Goal: Transaction & Acquisition: Purchase product/service

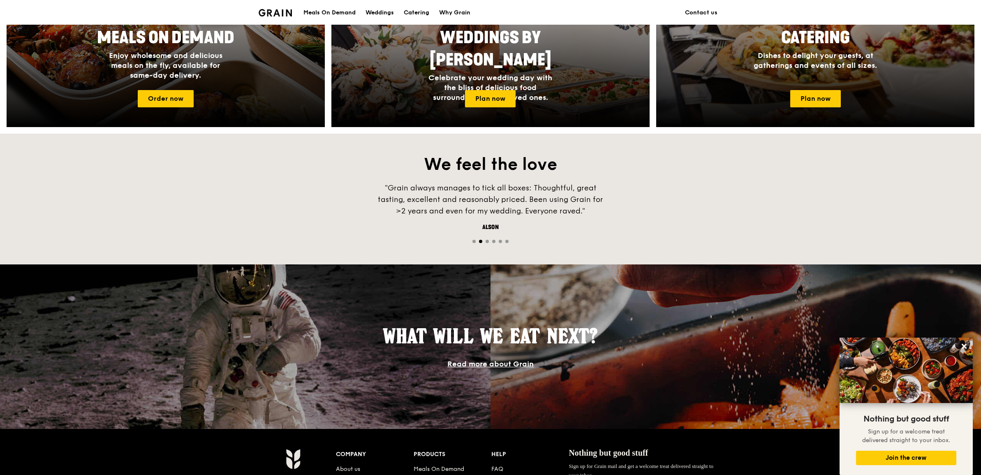
scroll to position [418, 0]
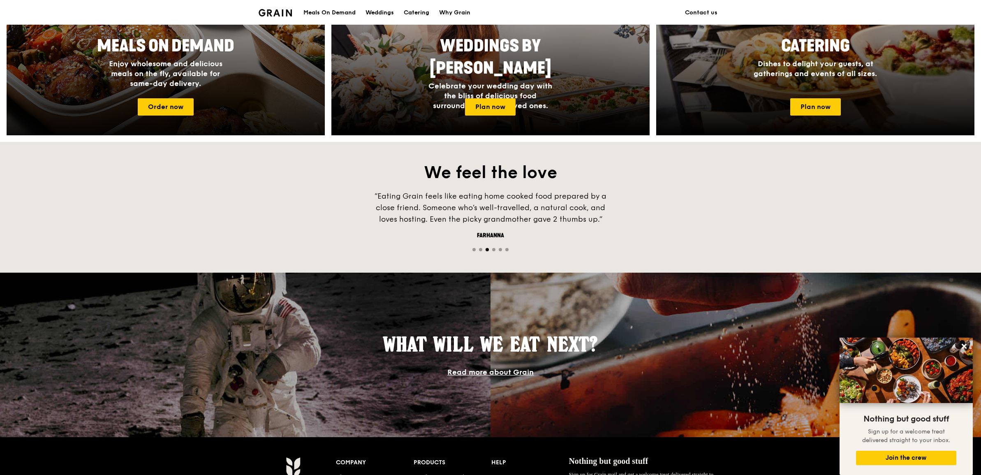
click at [235, 111] on div at bounding box center [166, 26] width 350 height 239
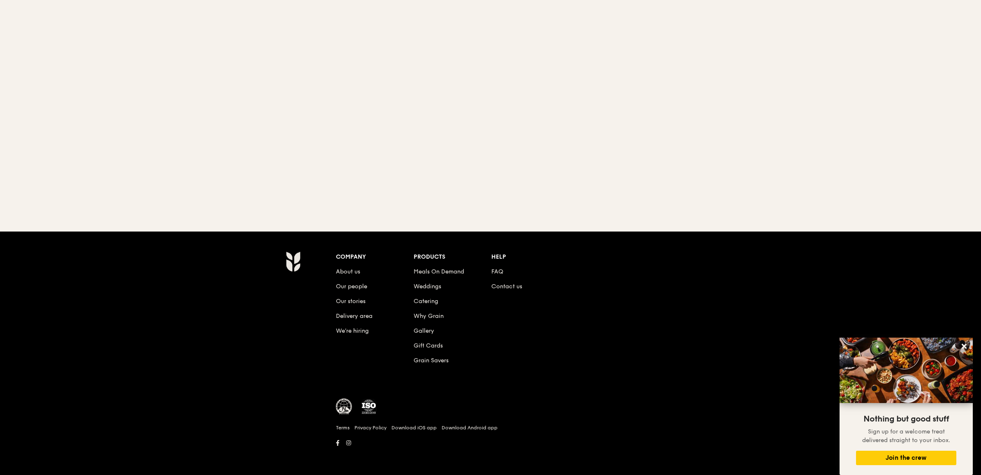
scroll to position [79, 0]
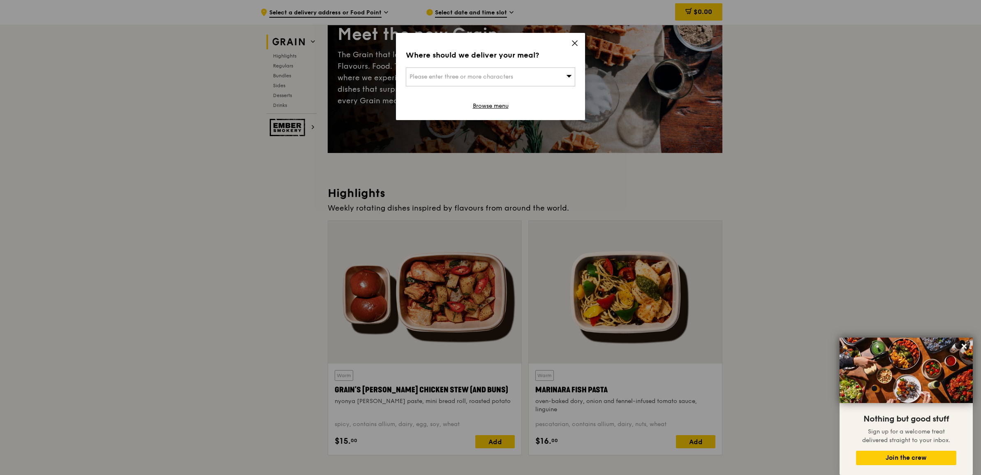
click at [576, 44] on icon at bounding box center [574, 42] width 7 height 7
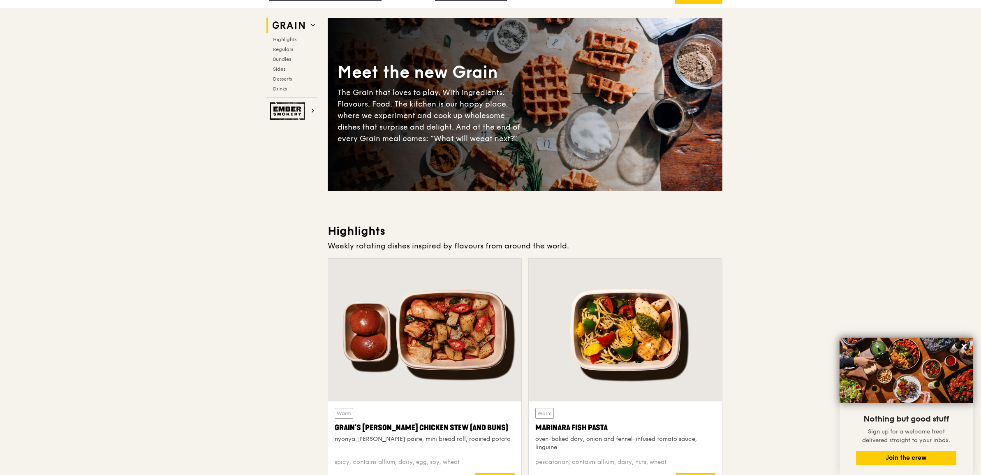
scroll to position [0, 0]
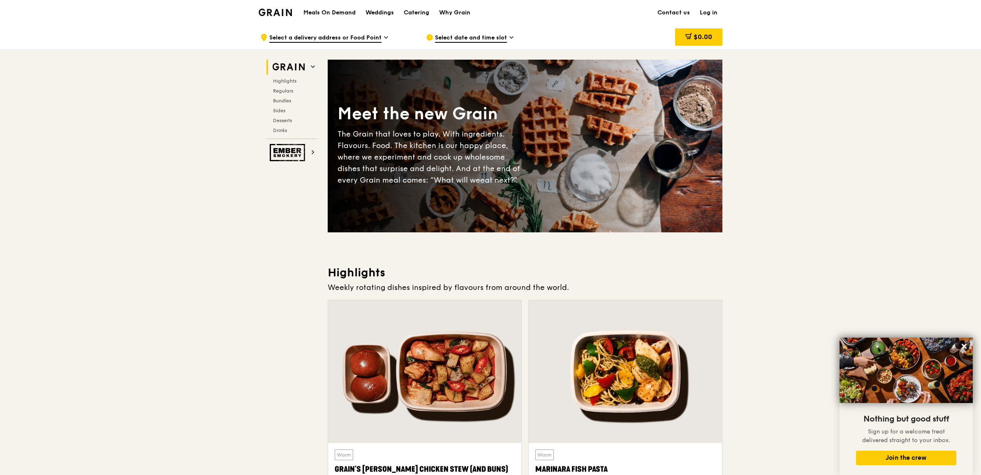
click at [496, 38] on span "Select date and time slot" at bounding box center [471, 38] width 72 height 9
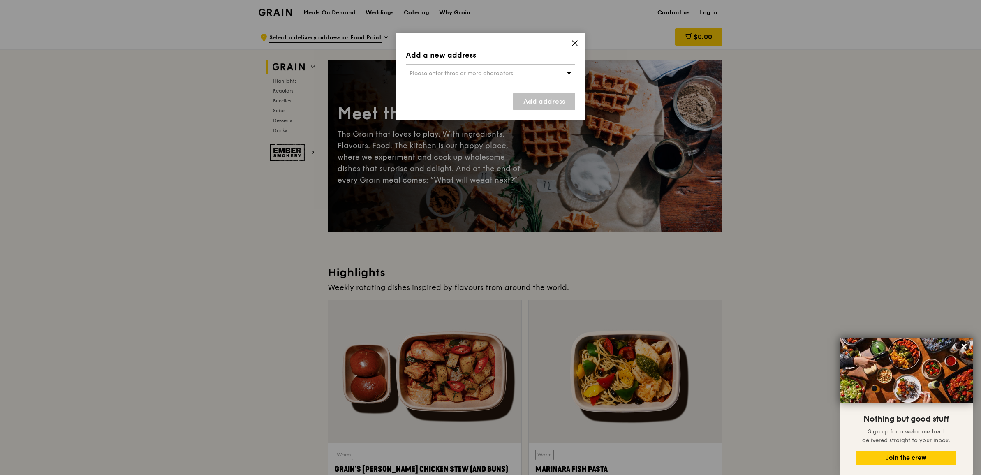
click at [508, 81] on div "Please enter three or more characters" at bounding box center [490, 73] width 169 height 19
click at [469, 75] on input "search" at bounding box center [490, 74] width 169 height 18
type input "hdb"
click at [467, 89] on div "3451 Jalan Bukit Merah (Hdb Centre)" at bounding box center [471, 90] width 122 height 8
click at [519, 96] on link "Add address" at bounding box center [544, 101] width 62 height 17
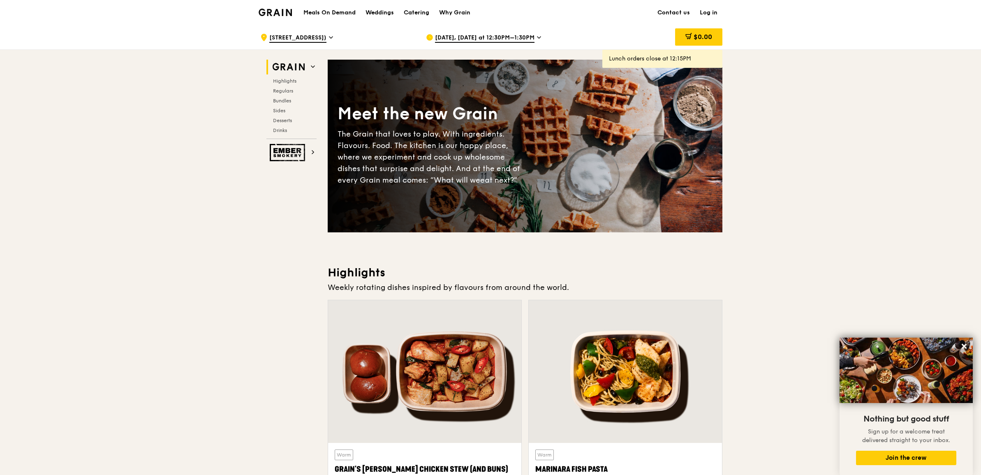
click at [504, 42] on span "Sep 15, Today at 12:30PM–1:30PM" at bounding box center [485, 38] width 100 height 9
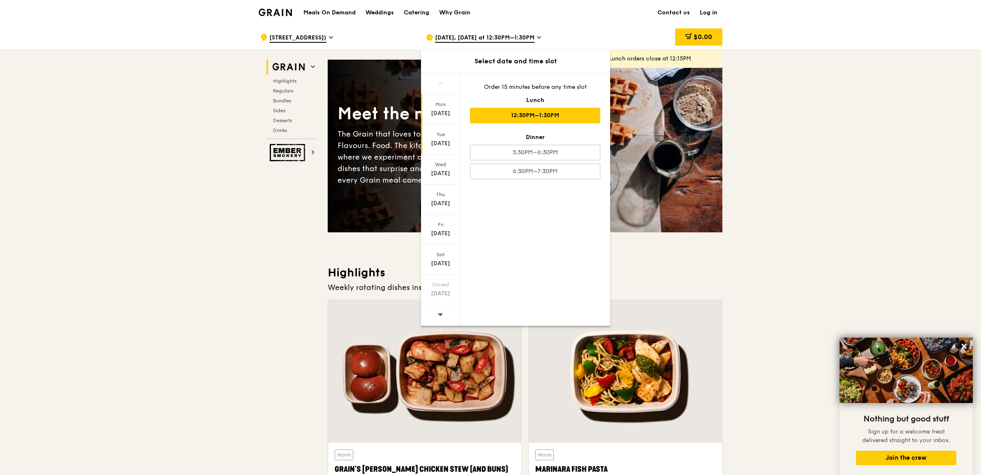
click at [447, 144] on div "Sep 16" at bounding box center [440, 143] width 37 height 8
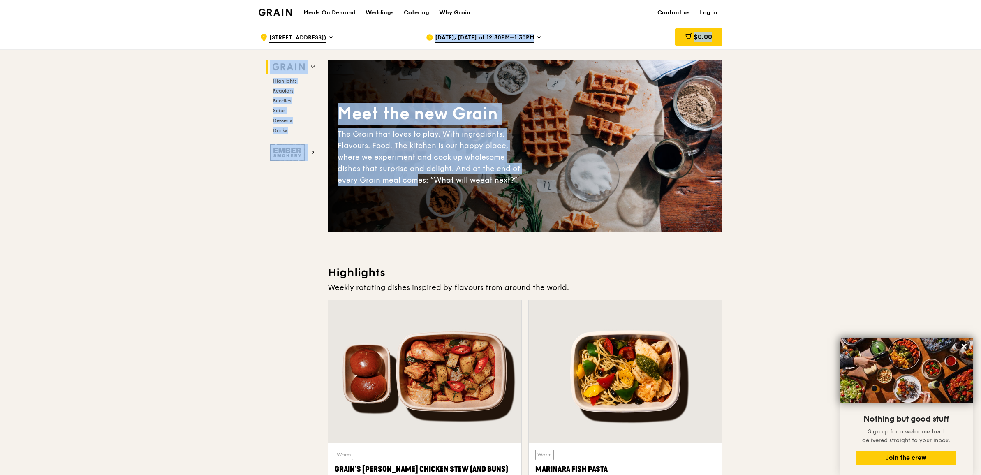
click at [621, 141] on div "Meet the new Grain The Grain that loves to play. With ingredients. Flavours. Fo…" at bounding box center [525, 146] width 395 height 106
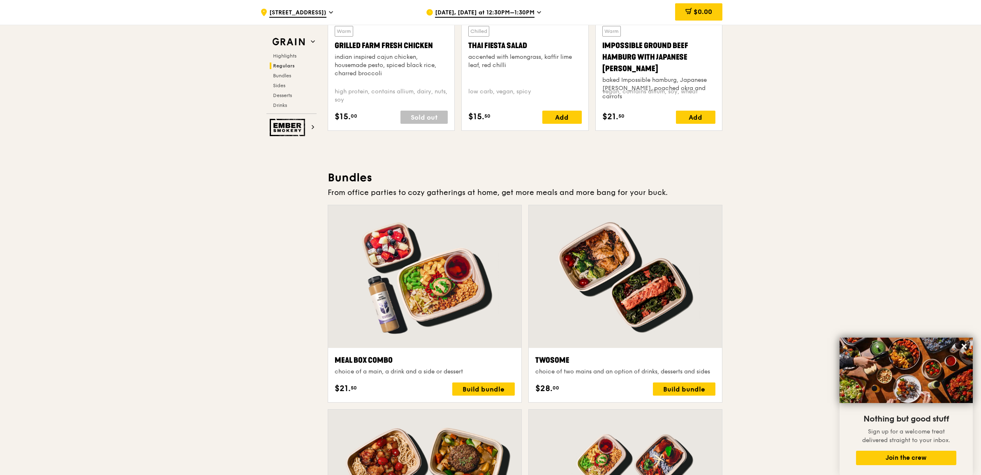
scroll to position [1028, 0]
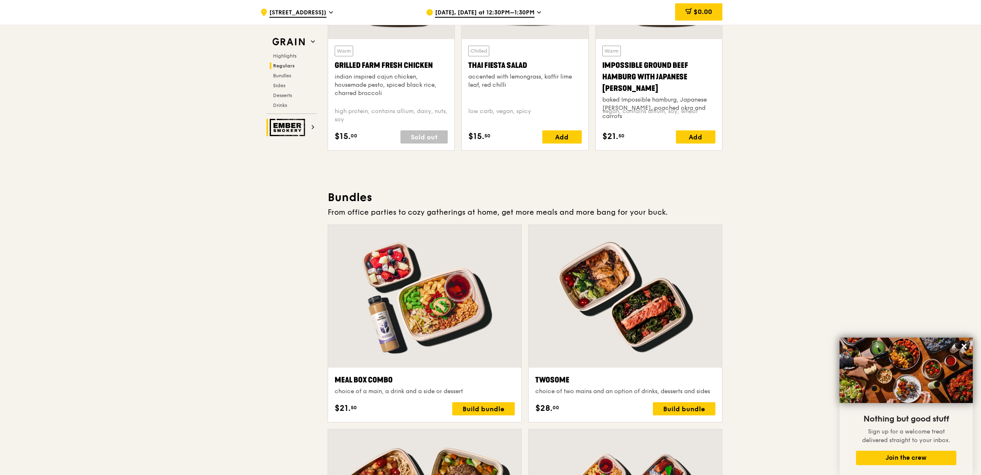
click at [279, 124] on img at bounding box center [289, 127] width 38 height 17
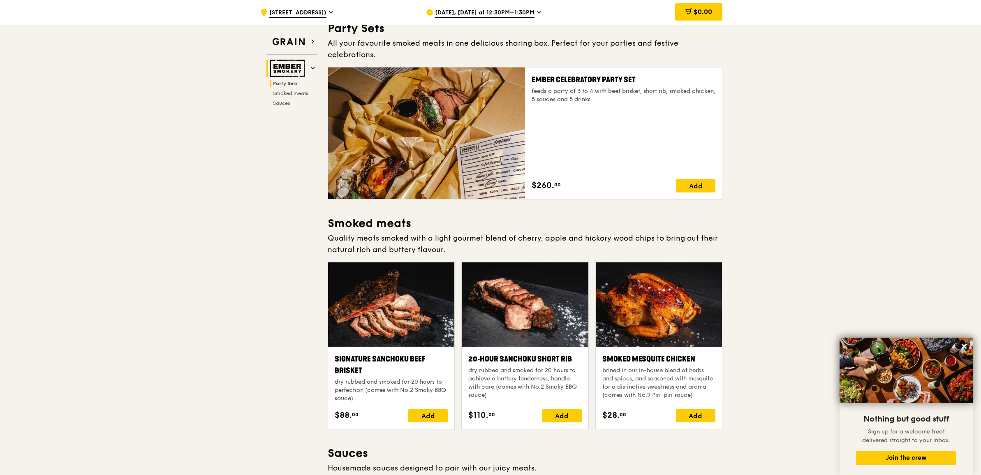
scroll to position [26, 0]
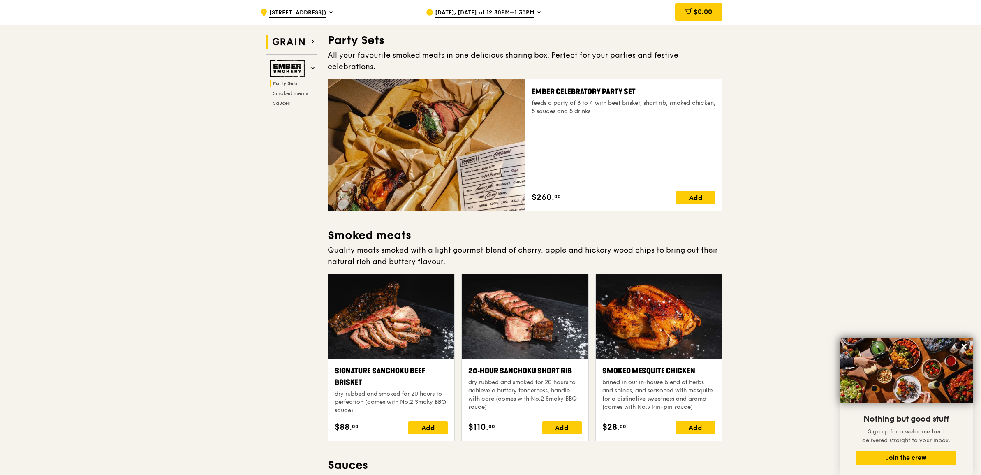
click at [299, 46] on img at bounding box center [289, 42] width 38 height 15
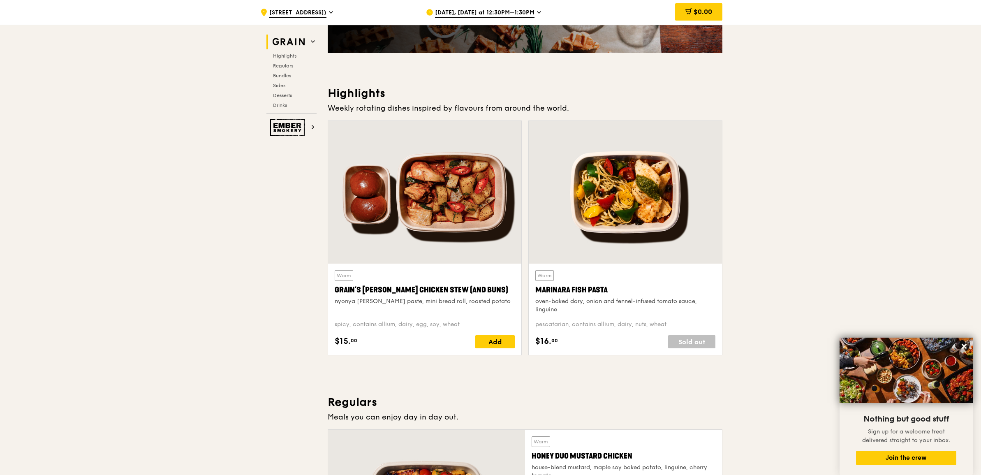
scroll to position [232, 0]
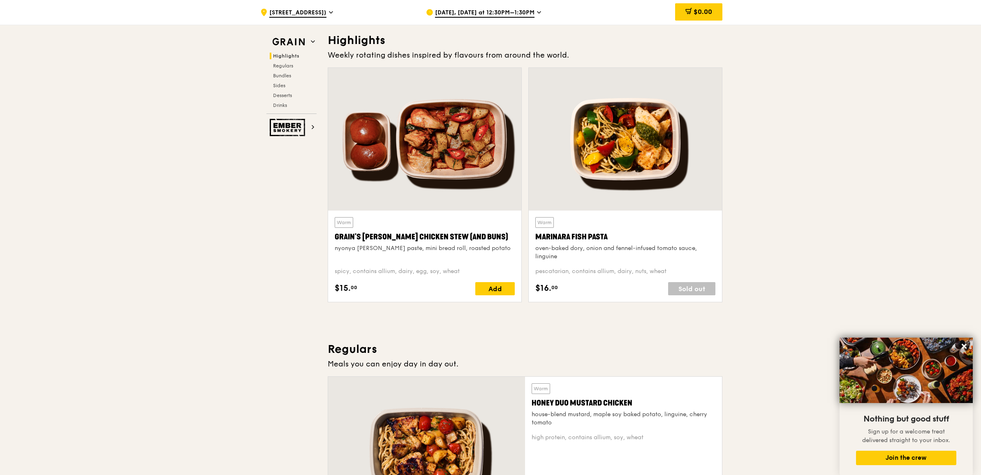
click at [292, 61] on div "Highlights Regulars Bundles Sides Desserts Drinks" at bounding box center [292, 81] width 50 height 56
click at [291, 66] on span "Regulars" at bounding box center [284, 66] width 22 height 6
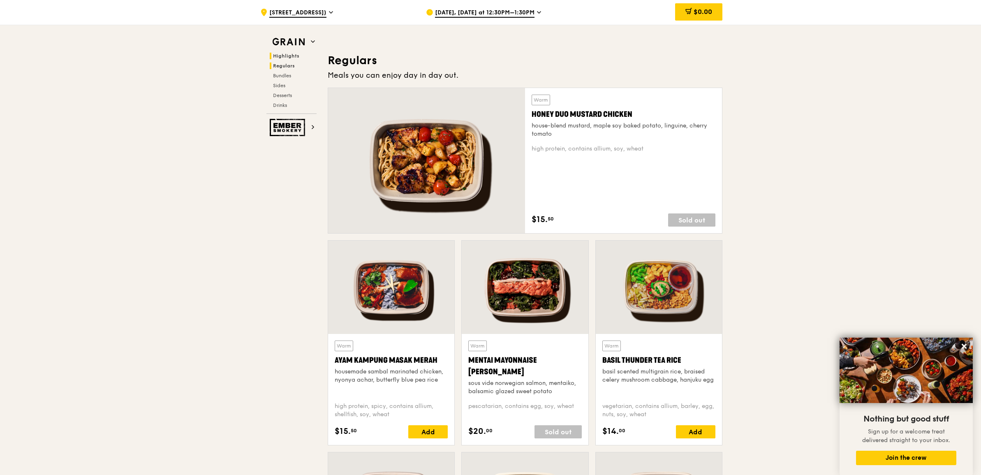
scroll to position [541, 0]
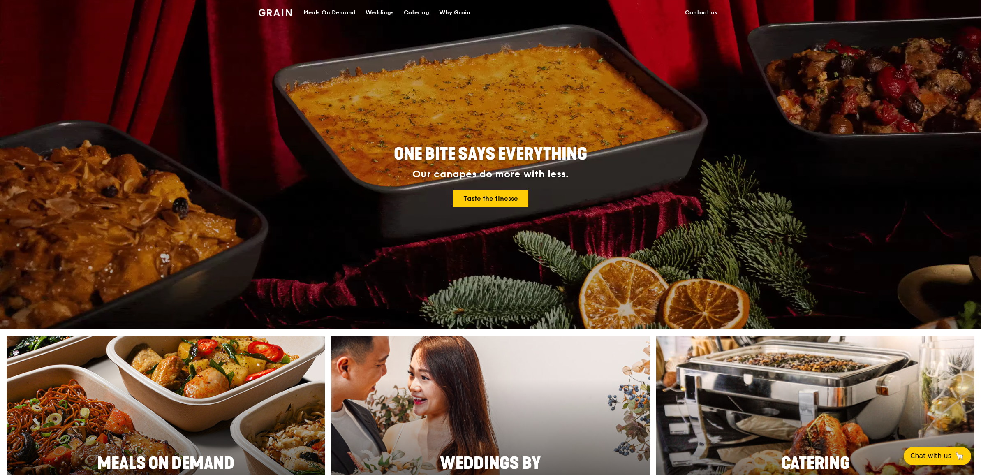
click at [409, 8] on div "Catering" at bounding box center [417, 12] width 26 height 25
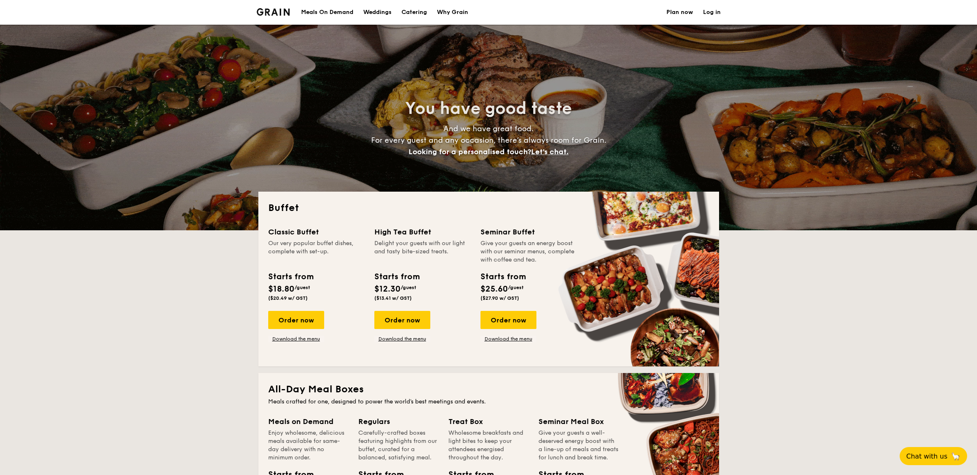
select select
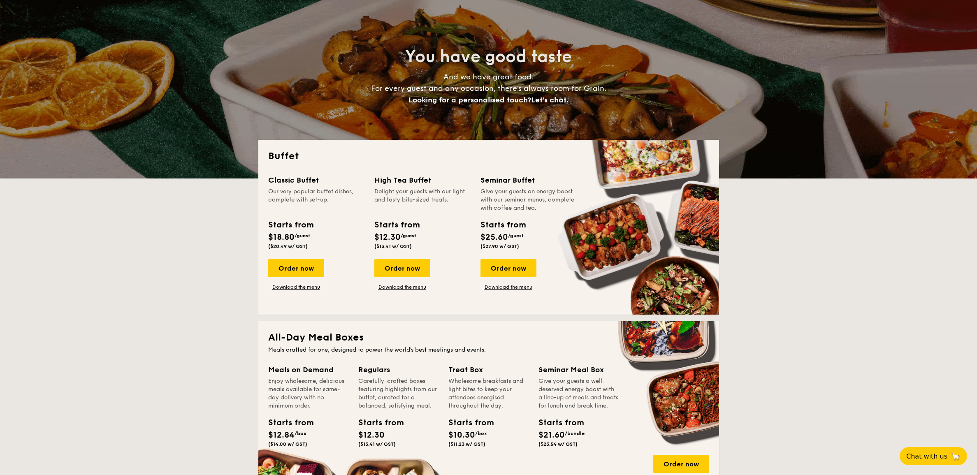
scroll to position [1589, 0]
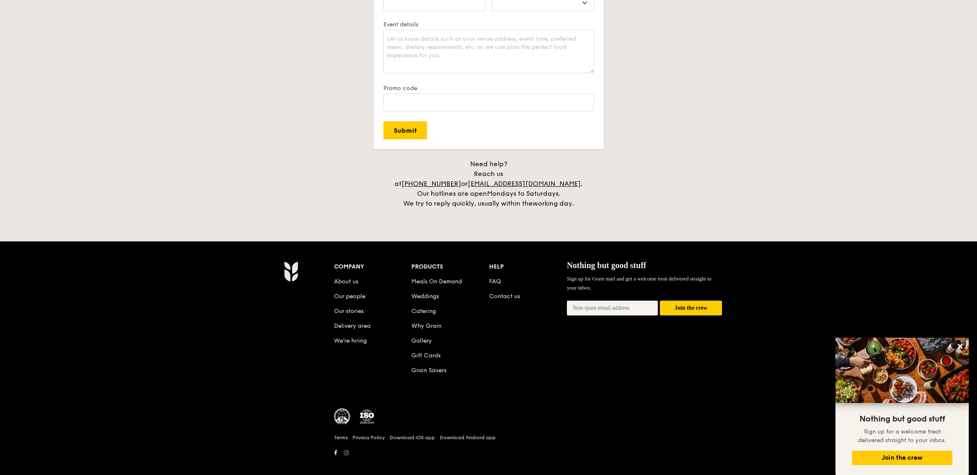
click at [344, 450] on icon at bounding box center [346, 452] width 5 height 5
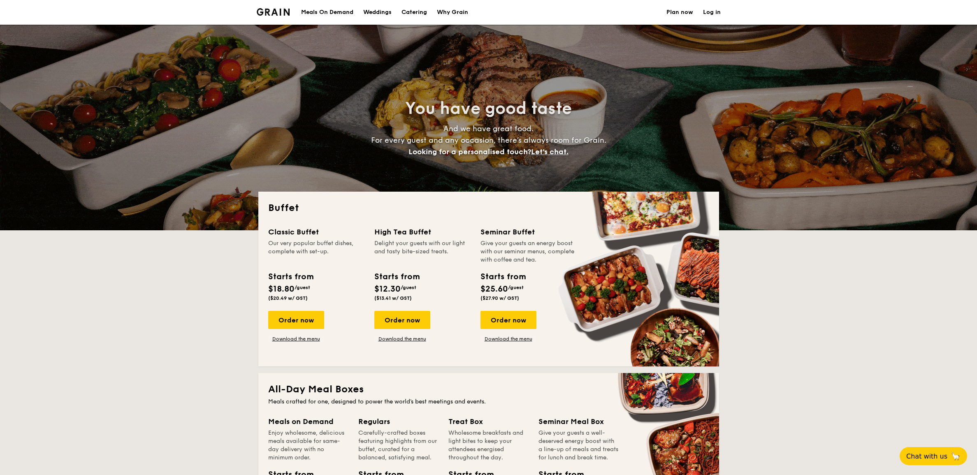
select select
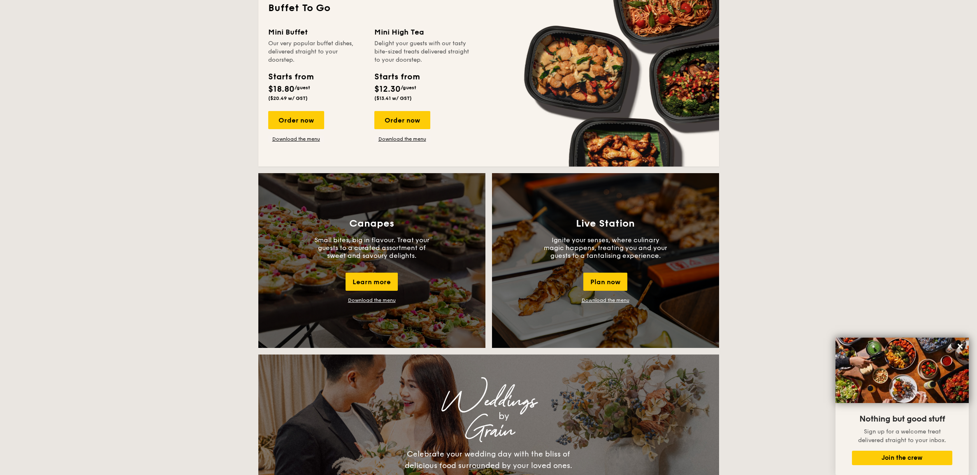
scroll to position [360, 0]
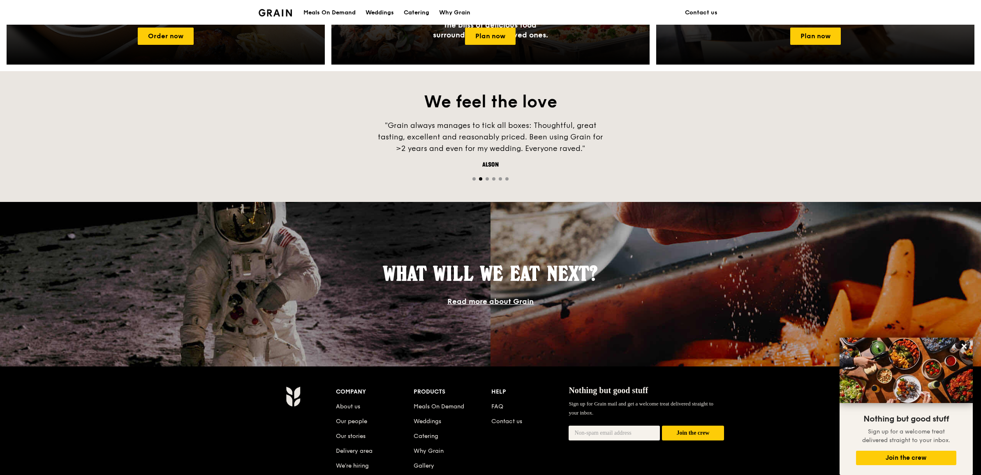
scroll to position [566, 0]
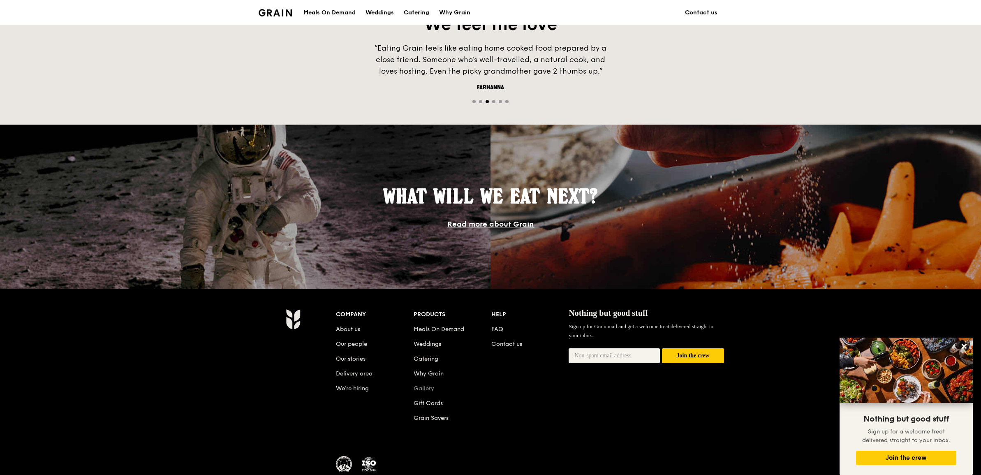
click at [424, 387] on link "Gallery" at bounding box center [424, 388] width 21 height 7
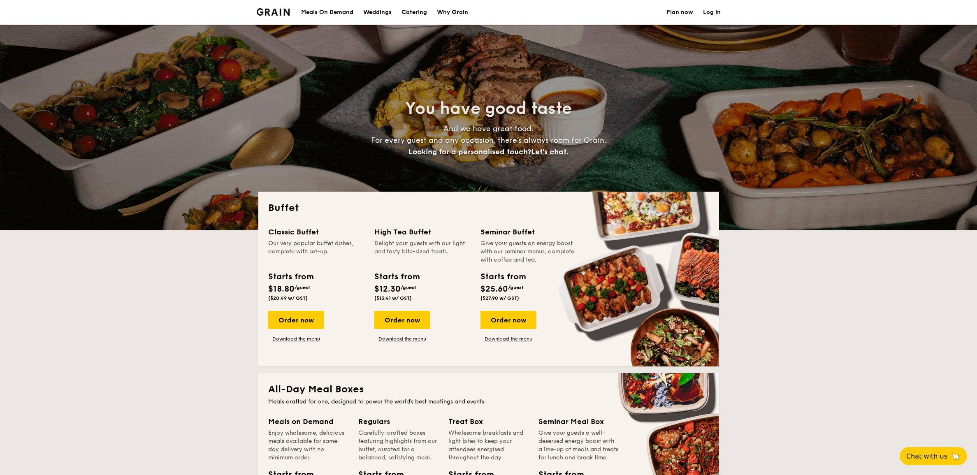
select select
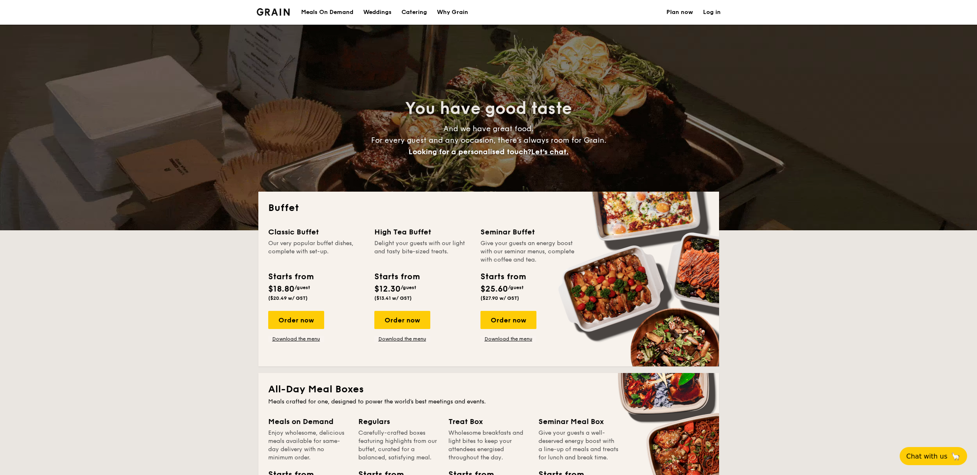
click at [390, 9] on div "Weddings" at bounding box center [377, 12] width 28 height 25
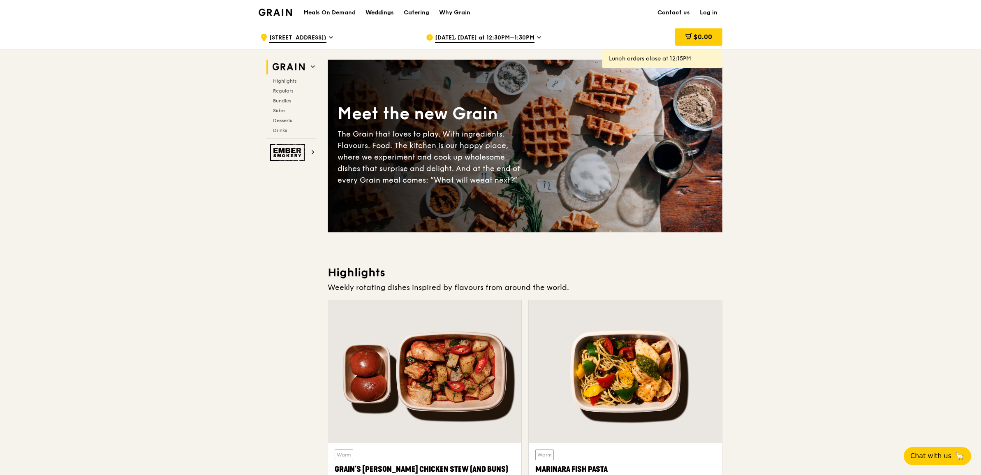
click at [366, 21] on div "Weddings" at bounding box center [380, 12] width 28 height 25
click at [327, 34] on span "[STREET_ADDRESS])" at bounding box center [297, 38] width 57 height 9
click at [339, 32] on div ".cls-1 { fill: none; stroke: #fff; stroke-linecap: round; stroke-linejoin: roun…" at bounding box center [336, 37] width 153 height 25
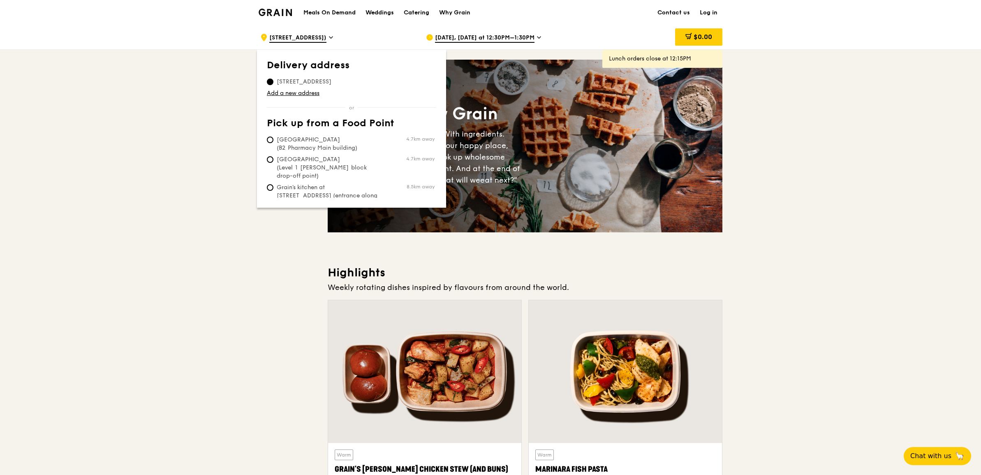
click at [307, 97] on div "Delivery address 3451 Jalan Bukit Merah (Hdb Centre), 159459 Add a new address …" at bounding box center [351, 129] width 169 height 138
click at [305, 89] on link "Add a new address" at bounding box center [351, 93] width 169 height 8
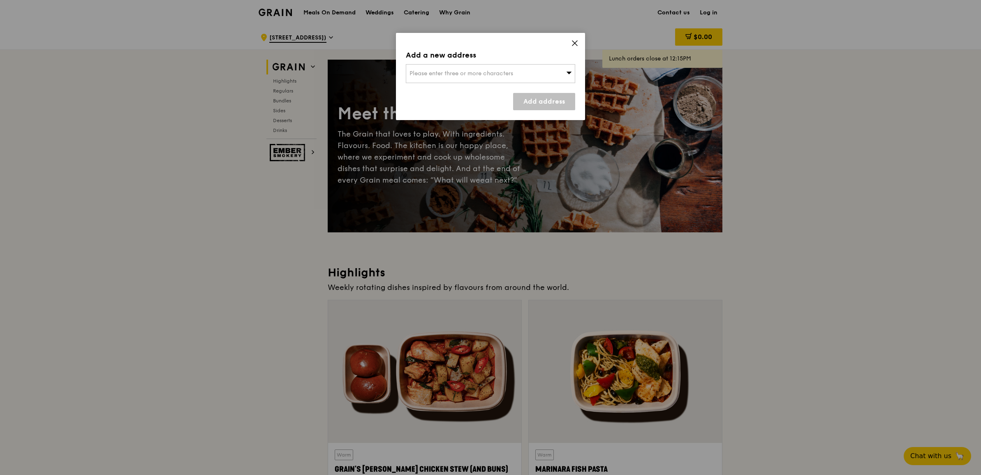
click at [418, 69] on div "Please enter three or more characters" at bounding box center [490, 73] width 169 height 19
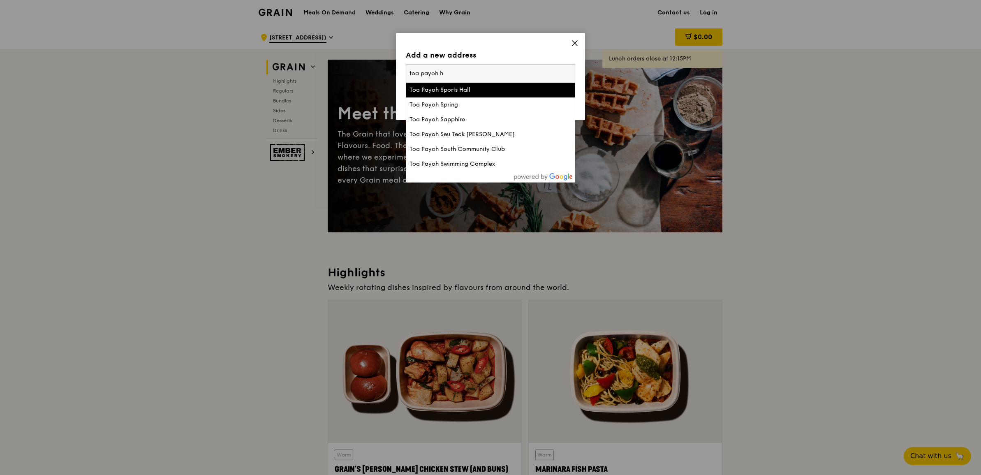
type input "toa payoh"
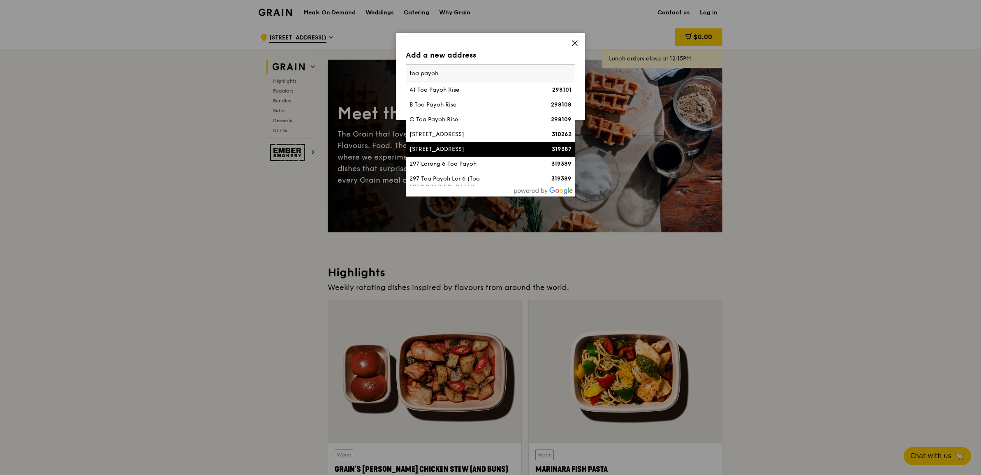
click at [460, 146] on div "293 Lorong 6 Toa Payoh" at bounding box center [471, 149] width 122 height 8
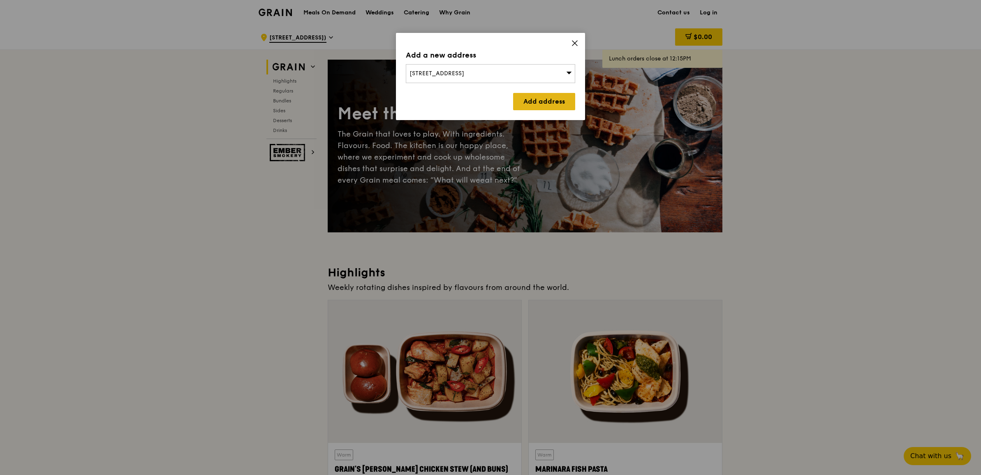
click at [530, 101] on link "Add address" at bounding box center [544, 101] width 62 height 17
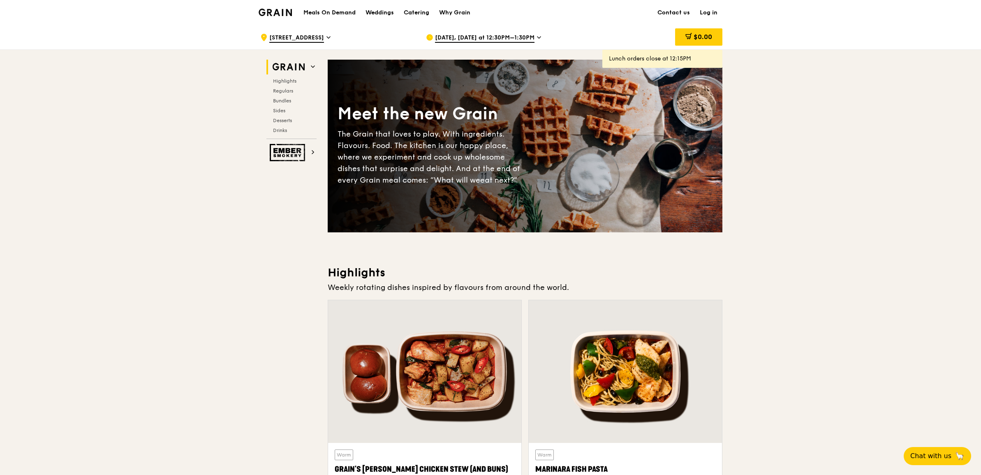
click at [481, 33] on div "Sep 15, Today at 12:30PM–1:30PM" at bounding box center [502, 37] width 153 height 25
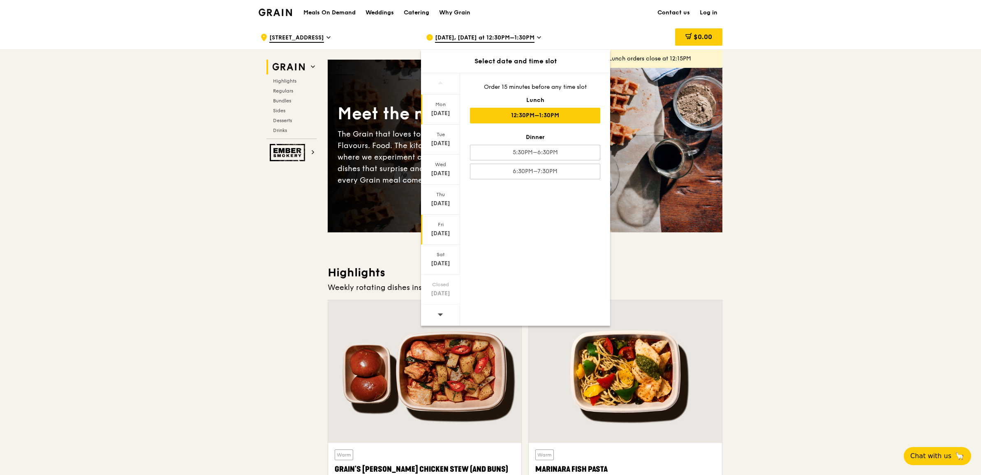
click at [447, 243] on div "Fri Sep 19" at bounding box center [440, 230] width 39 height 30
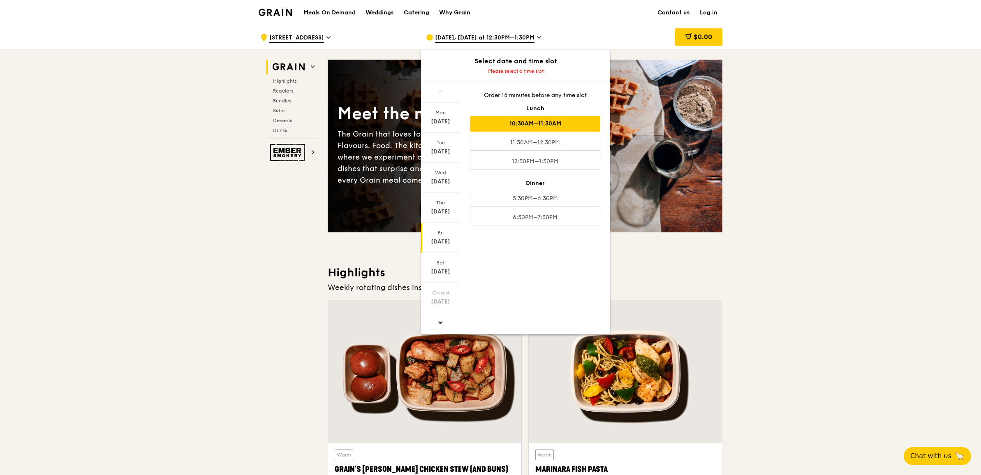
click at [506, 127] on div "10:30AM–11:30AM" at bounding box center [535, 124] width 130 height 16
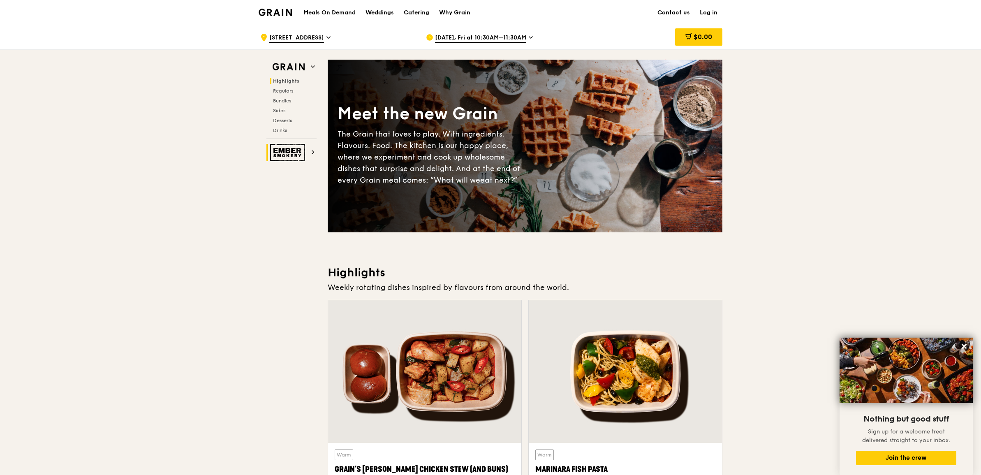
click at [290, 148] on img at bounding box center [289, 152] width 38 height 17
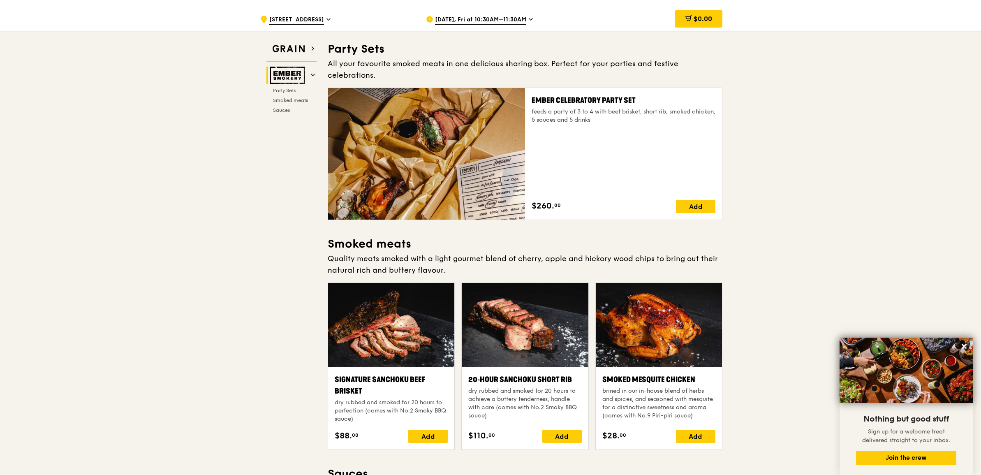
scroll to position [27, 0]
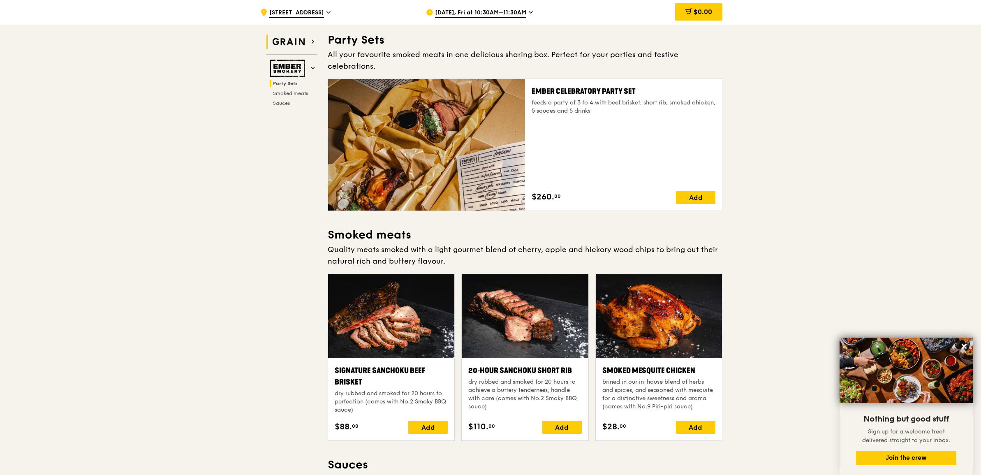
click at [296, 43] on img at bounding box center [289, 42] width 38 height 15
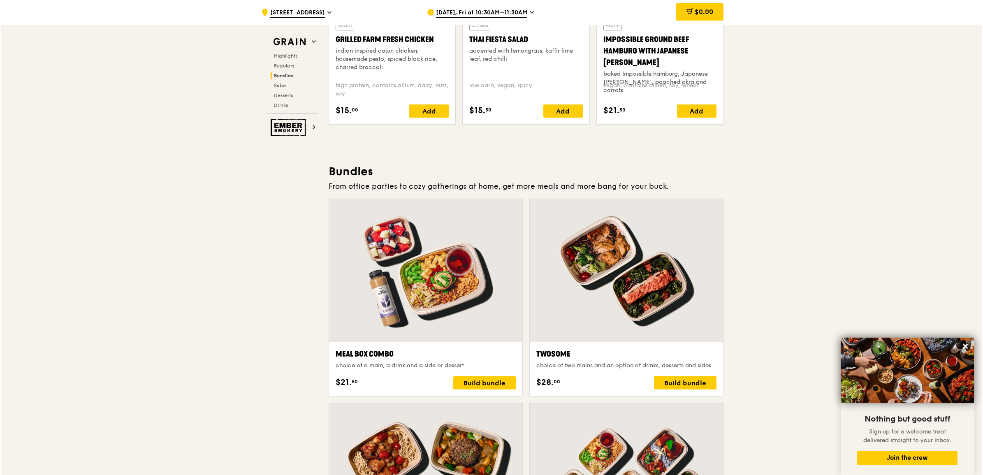
scroll to position [1208, 0]
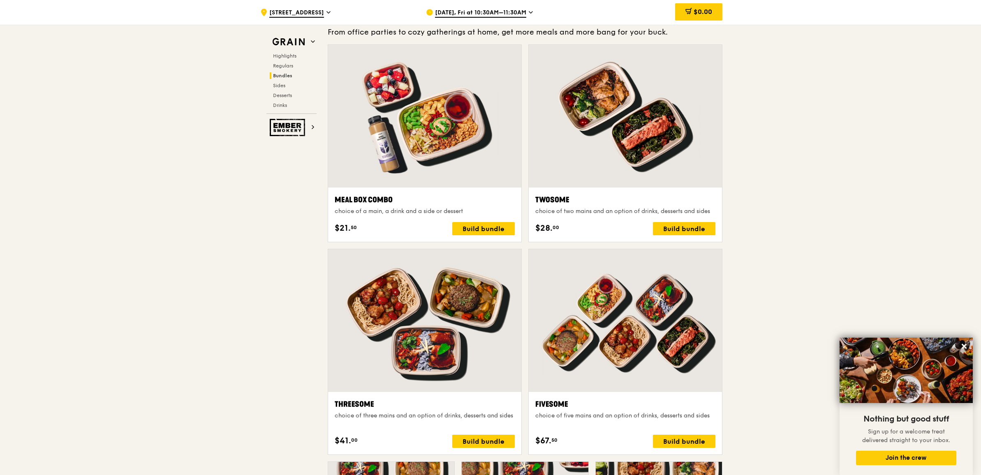
click at [607, 305] on div at bounding box center [625, 320] width 193 height 143
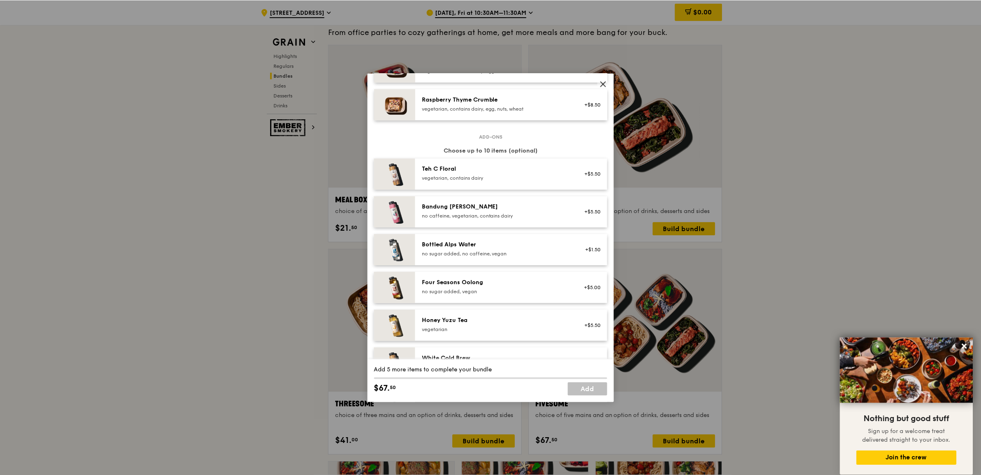
scroll to position [935, 0]
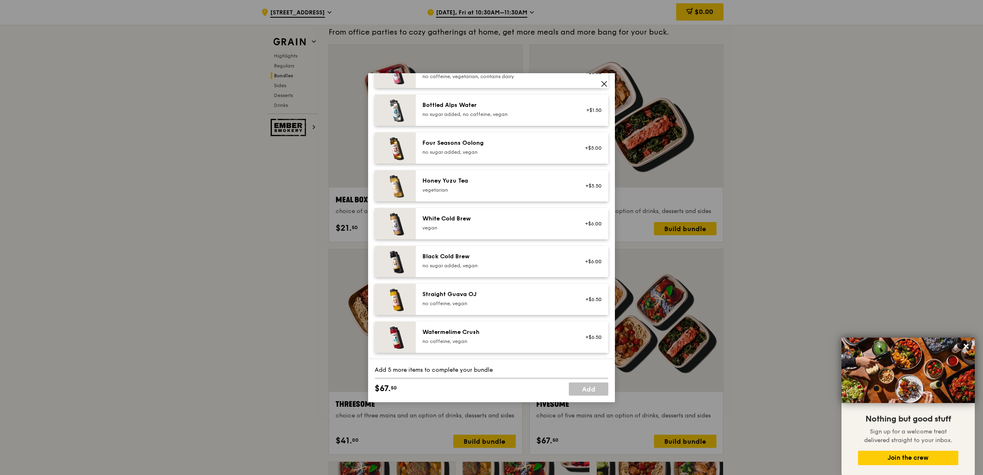
click at [604, 82] on icon at bounding box center [604, 83] width 7 height 7
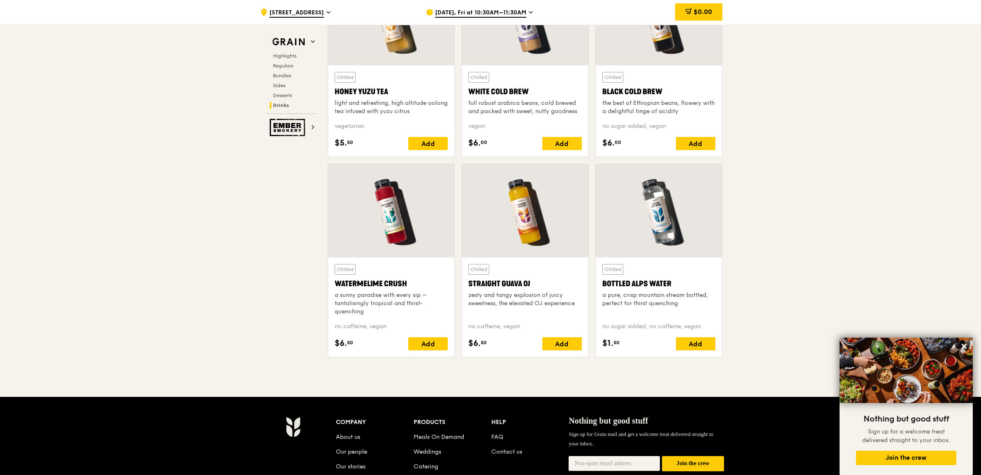
scroll to position [3299, 0]
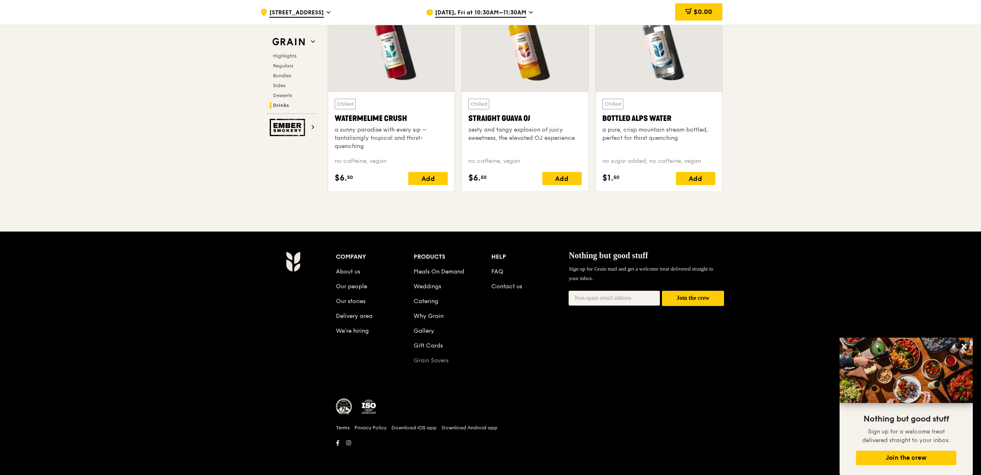
click at [433, 362] on link "Grain Savers" at bounding box center [431, 360] width 35 height 7
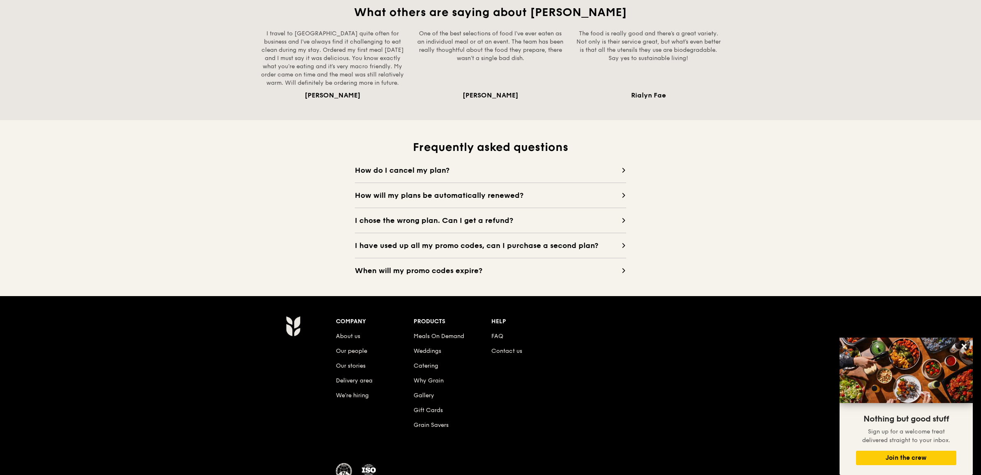
scroll to position [719, 0]
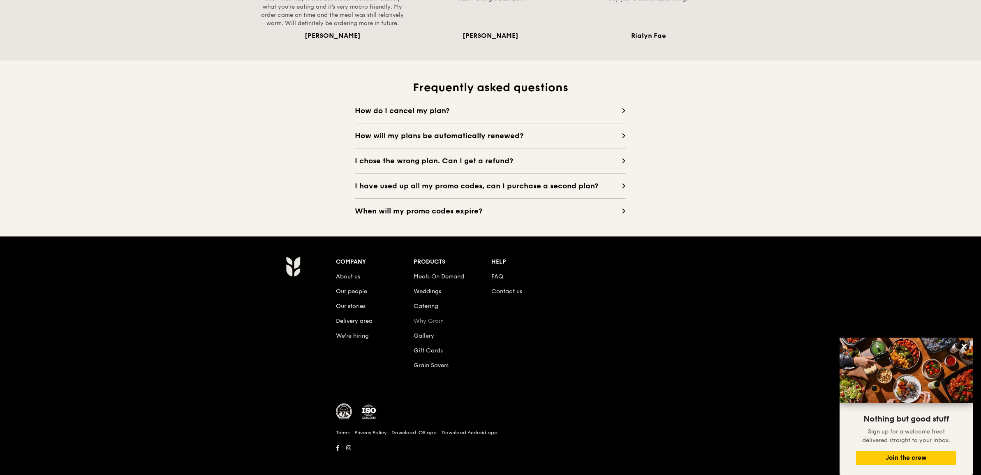
click at [442, 318] on link "Why Grain" at bounding box center [429, 321] width 30 height 7
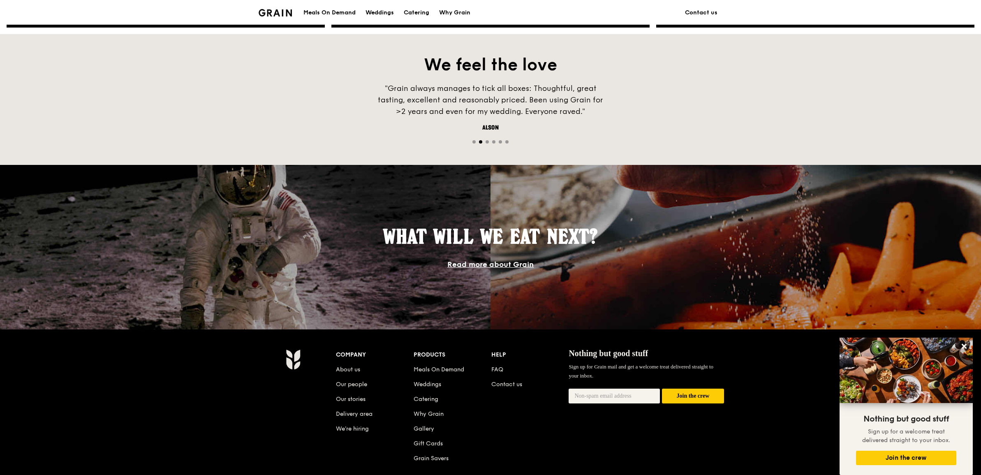
scroll to position [617, 0]
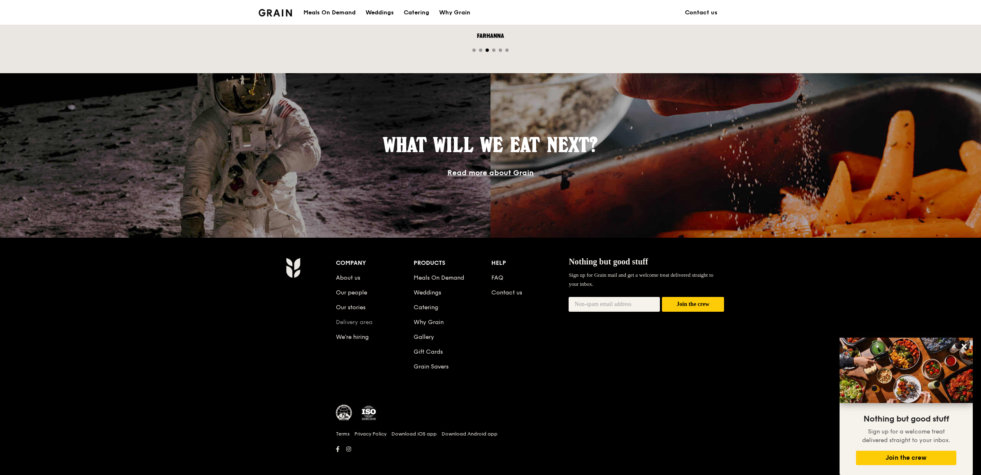
click at [371, 323] on link "Delivery area" at bounding box center [354, 322] width 37 height 7
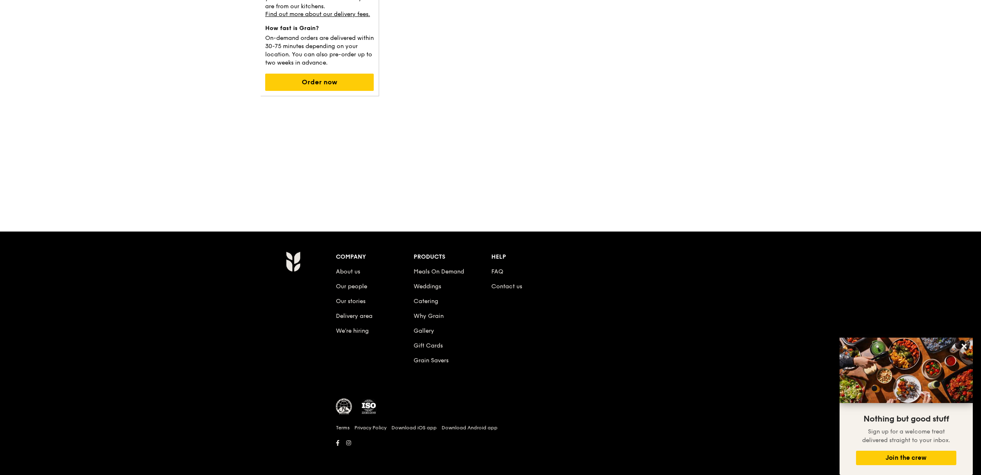
scroll to position [145, 0]
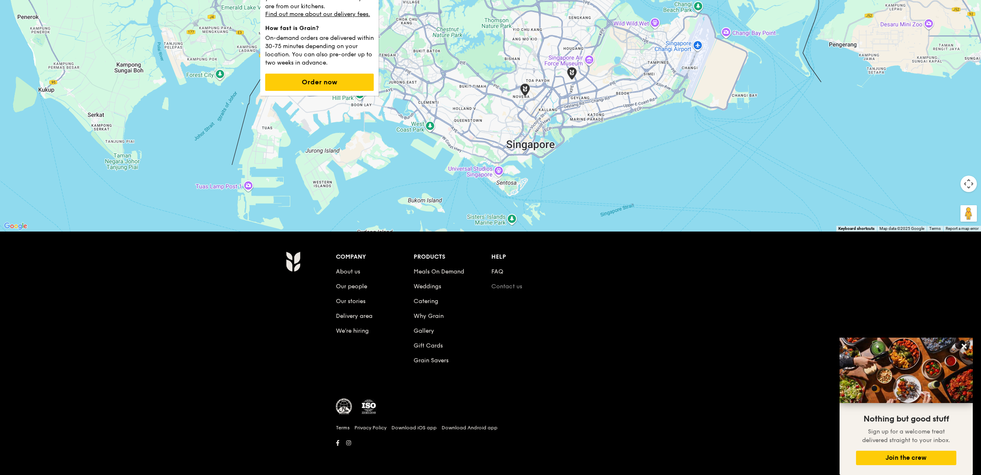
click at [500, 288] on link "Contact us" at bounding box center [507, 286] width 31 height 7
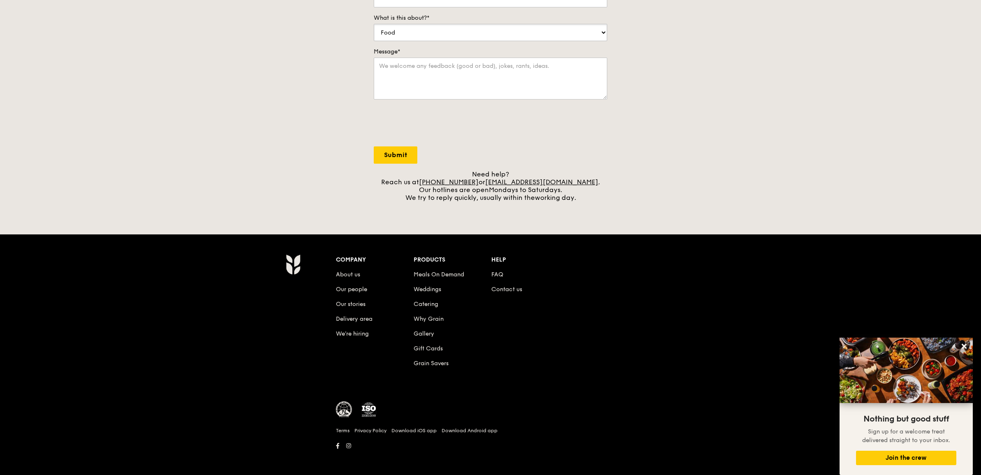
scroll to position [203, 0]
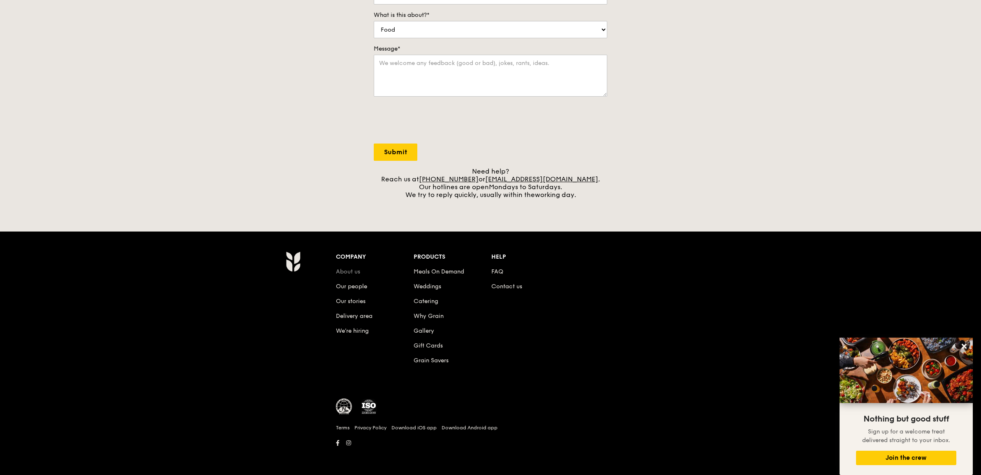
click at [348, 270] on link "About us" at bounding box center [348, 271] width 24 height 7
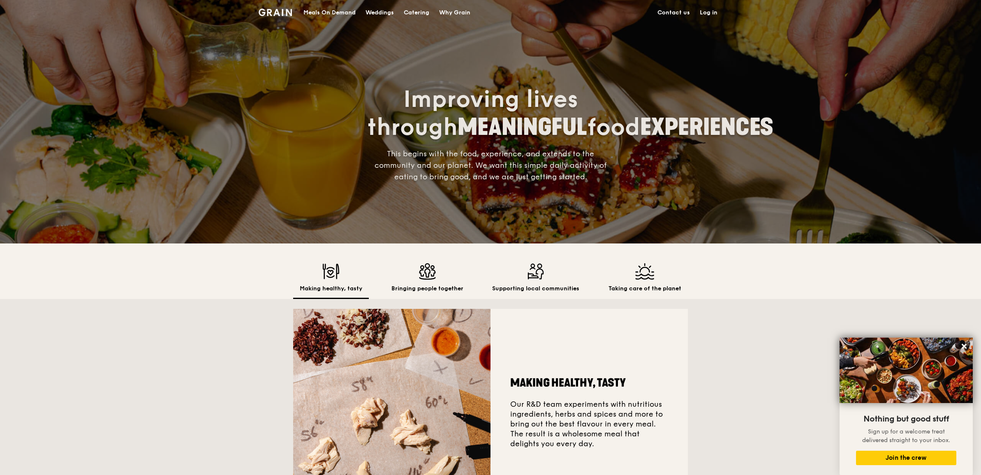
click at [792, 317] on div "Making healthy, tasty Our R&D team experiments with nutritious ingredients, her…" at bounding box center [490, 407] width 981 height 217
click at [316, 12] on div "Meals On Demand" at bounding box center [330, 12] width 52 height 25
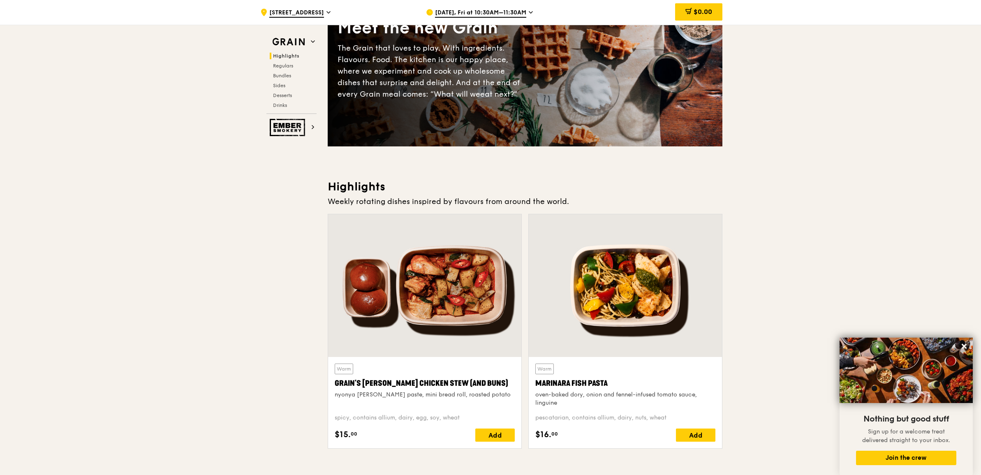
scroll to position [51, 0]
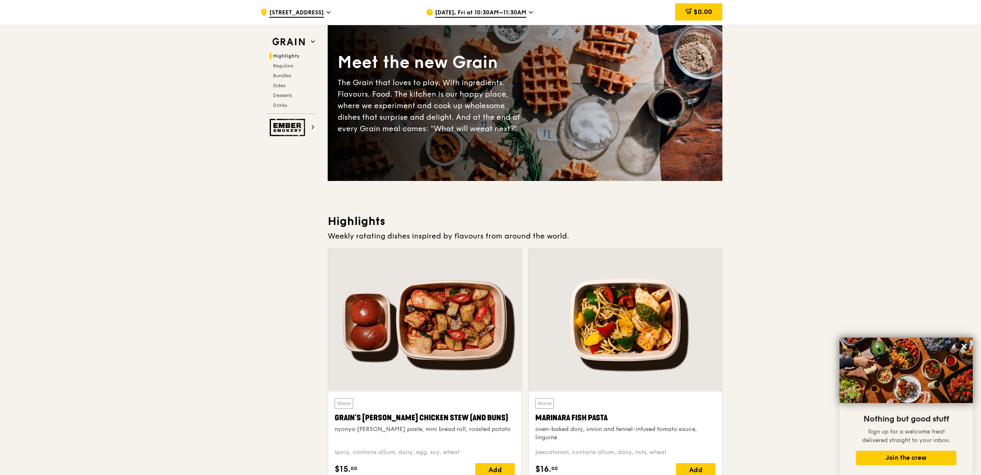
click at [492, 10] on span "Sep 19, Fri at 10:30AM–11:30AM" at bounding box center [480, 13] width 91 height 9
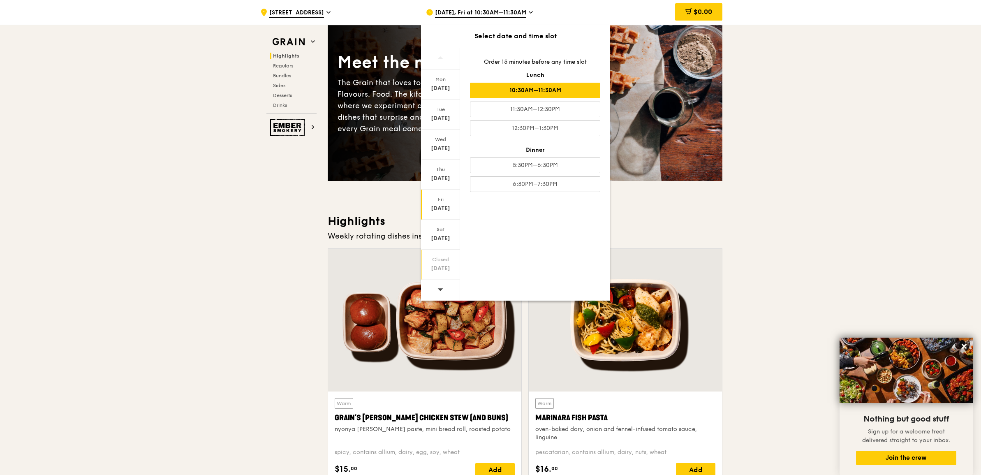
scroll to position [205, 0]
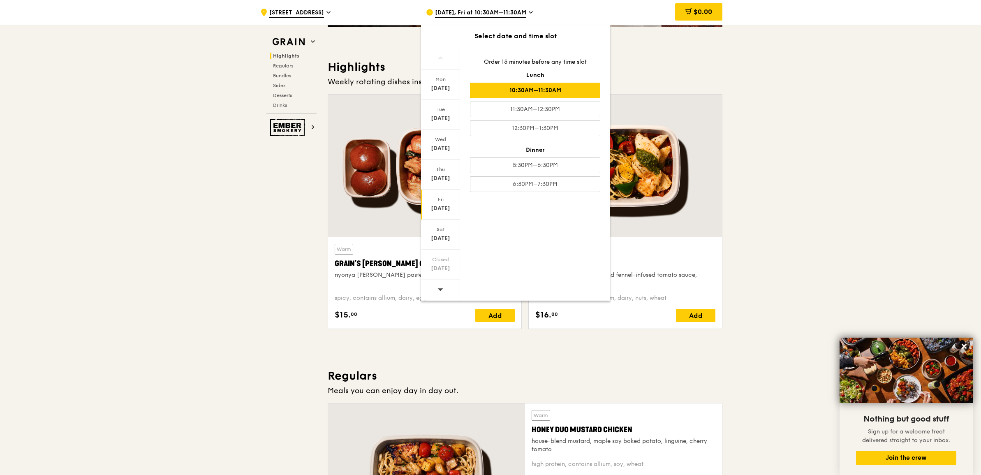
click at [443, 286] on div at bounding box center [440, 290] width 39 height 21
click at [442, 288] on icon at bounding box center [440, 289] width 5 height 2
click at [450, 233] on div "Sat Sep 27" at bounding box center [440, 235] width 39 height 30
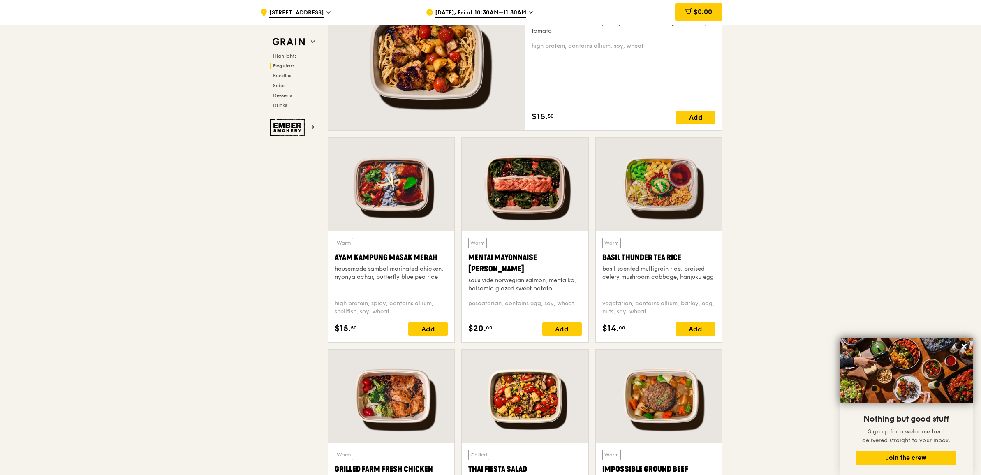
scroll to position [1028, 0]
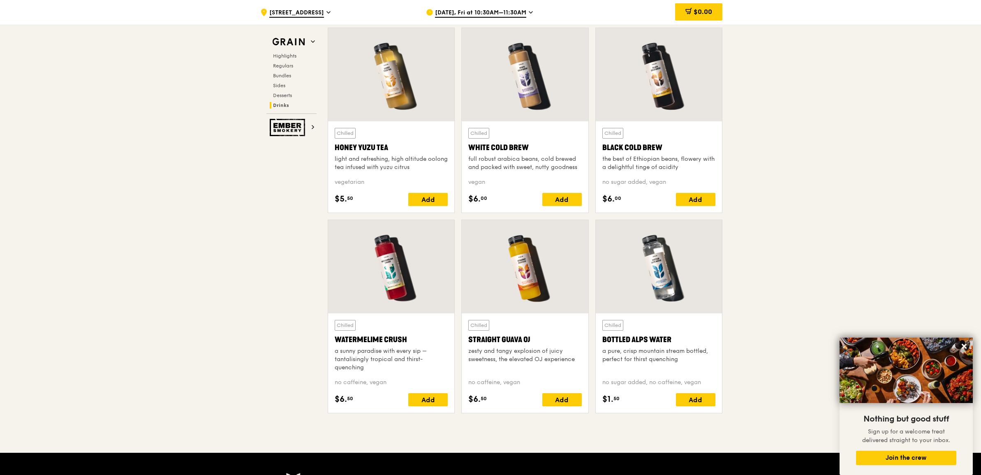
scroll to position [3299, 0]
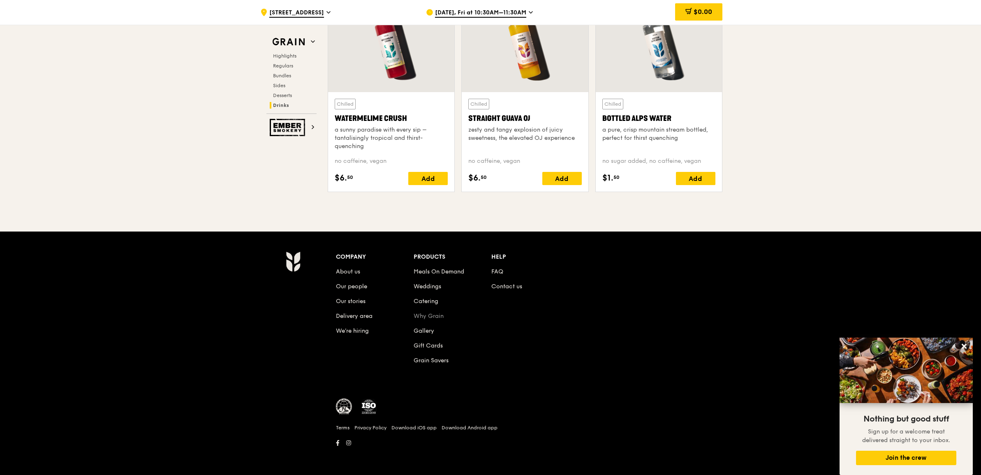
click at [434, 315] on link "Why Grain" at bounding box center [429, 316] width 30 height 7
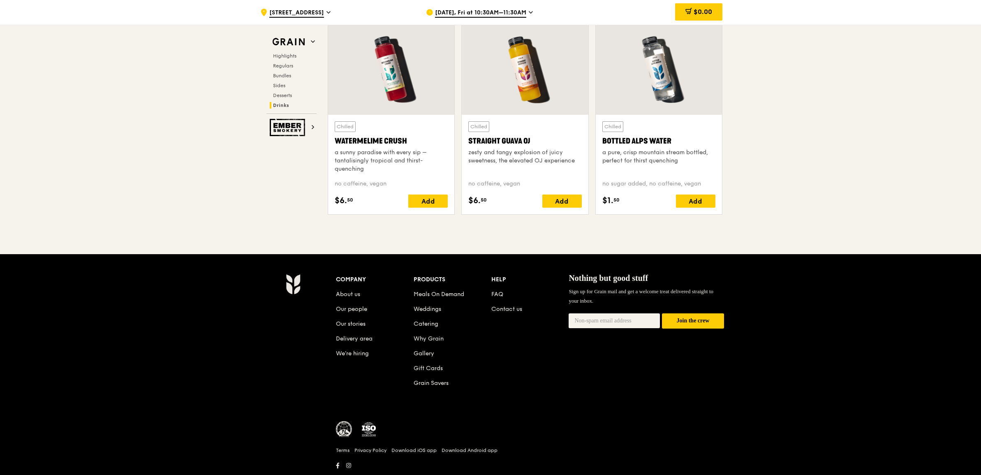
scroll to position [3299, 0]
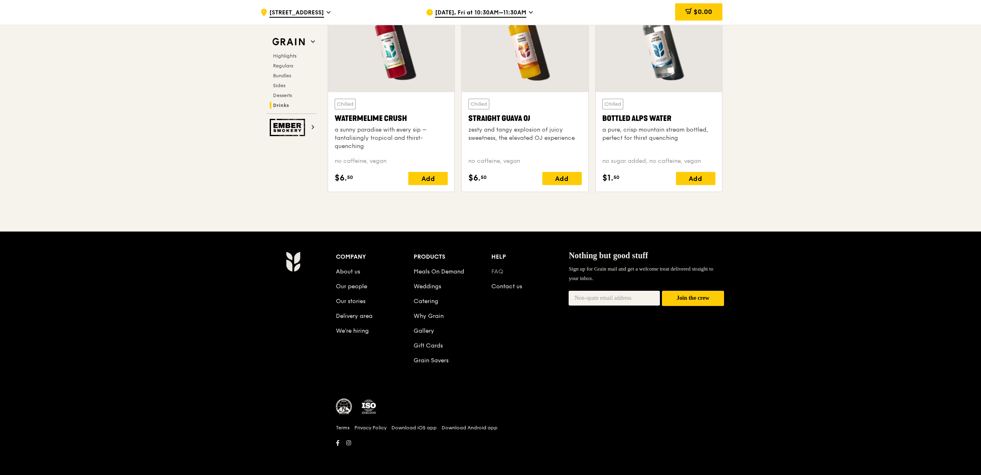
click at [494, 274] on link "FAQ" at bounding box center [498, 271] width 12 height 7
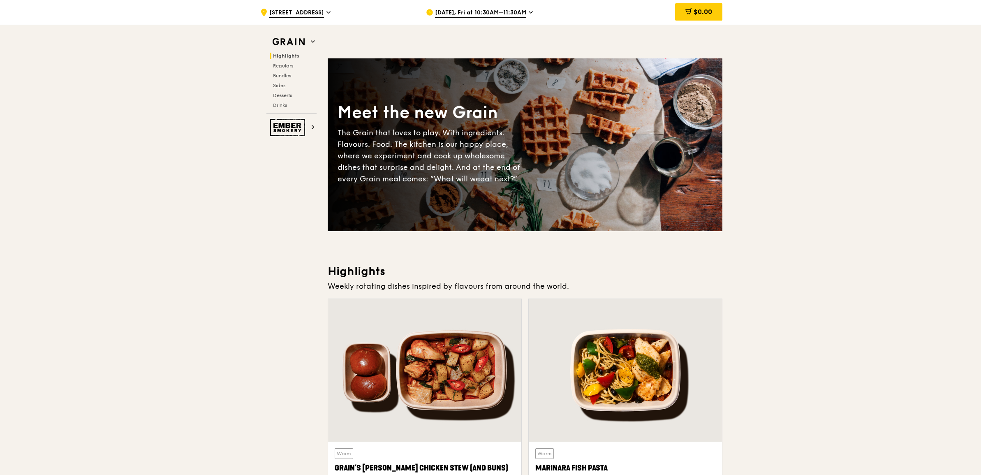
scroll to position [0, 0]
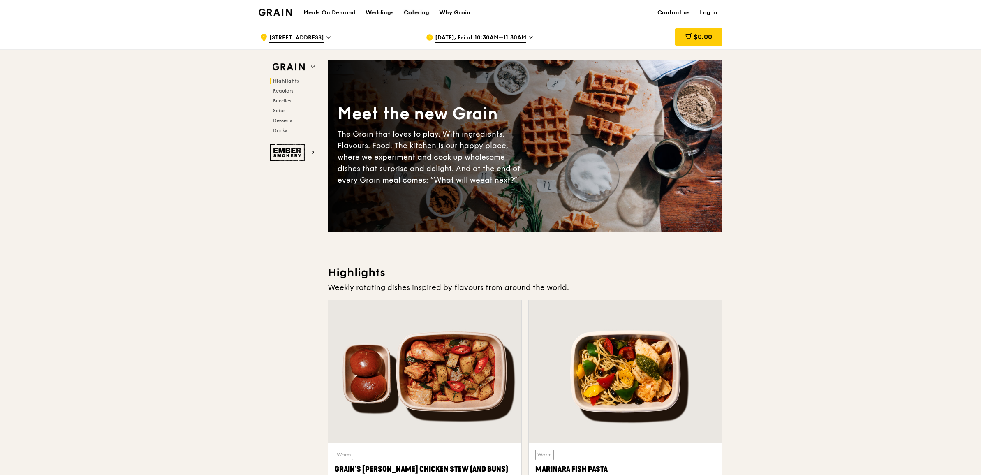
click at [418, 13] on div "Catering" at bounding box center [417, 12] width 26 height 25
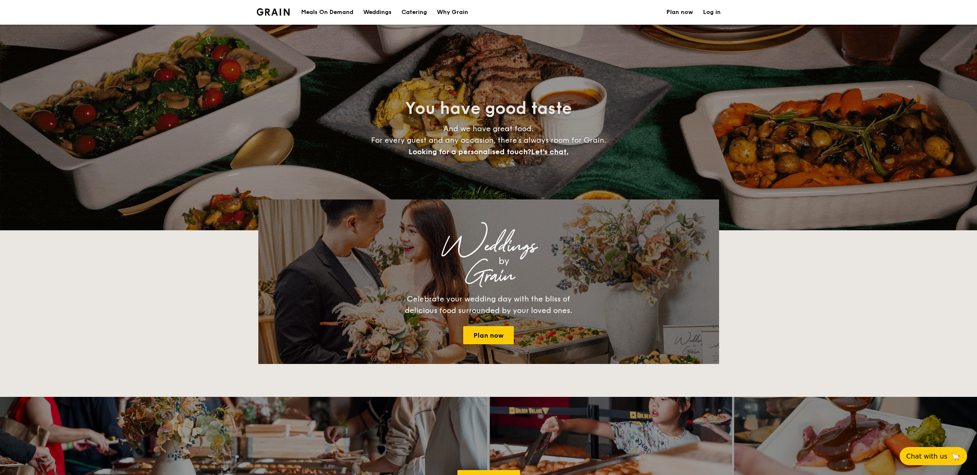
select select
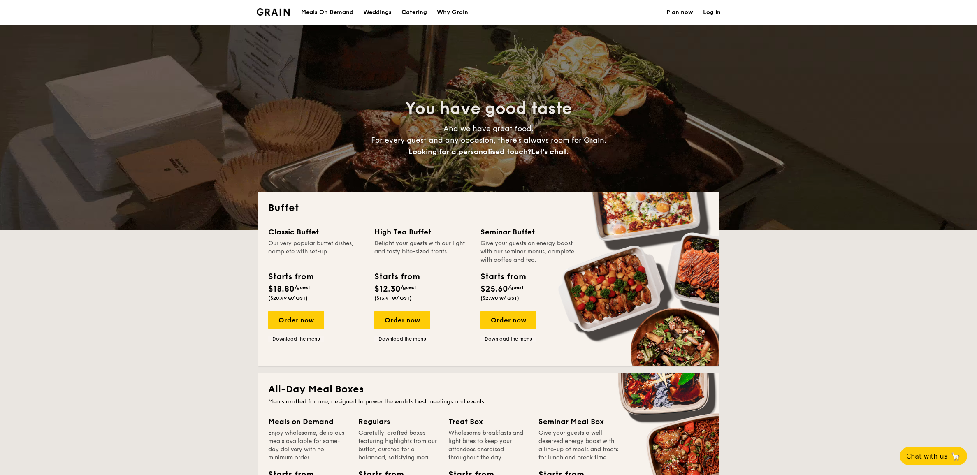
click at [462, 5] on div "Why Grain" at bounding box center [452, 12] width 31 height 25
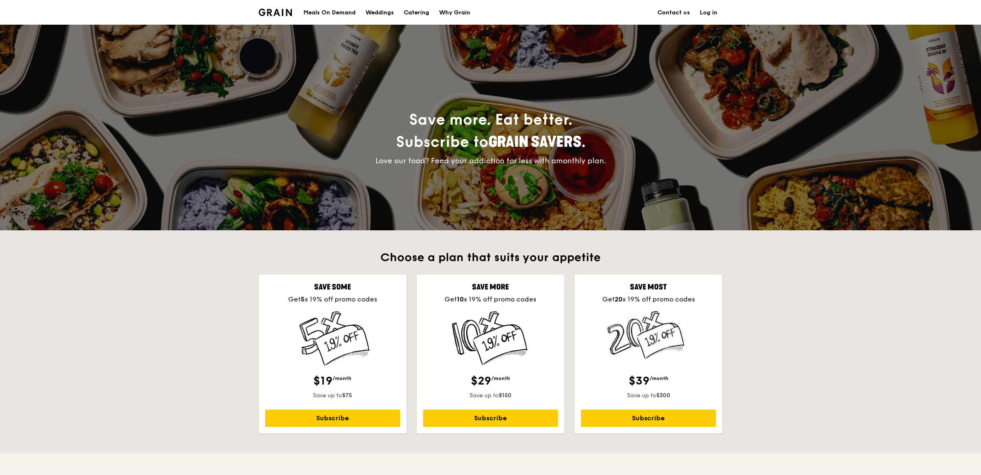
click at [799, 323] on div "Choose a plan that suits your appetite Save some Get 5 x 19% off promo codes $1…" at bounding box center [490, 341] width 981 height 223
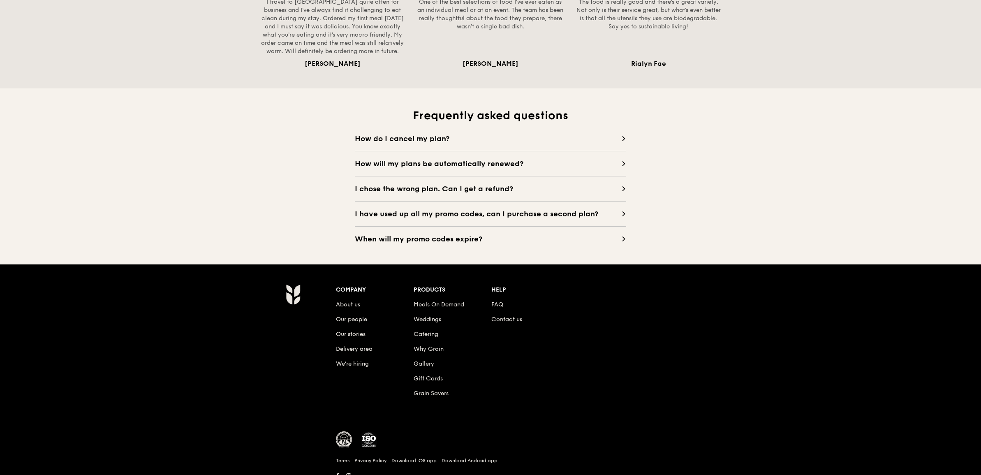
scroll to position [724, 0]
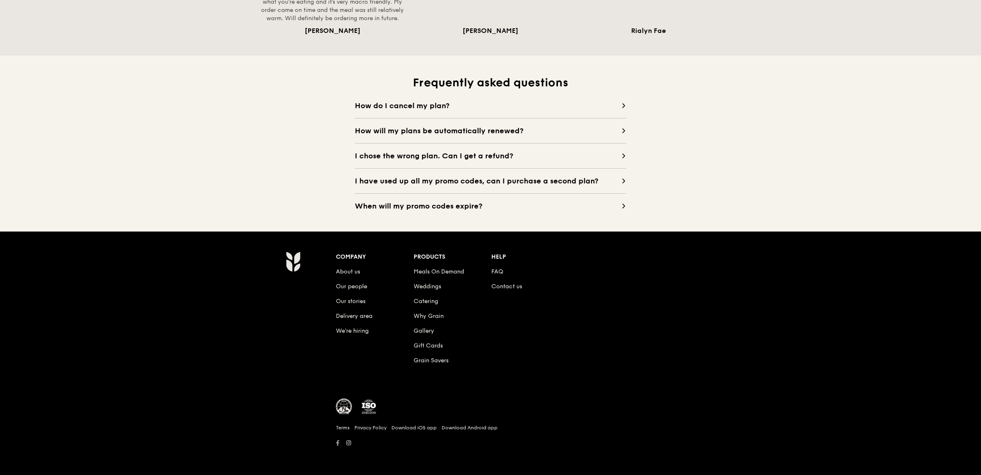
click at [336, 441] on icon at bounding box center [338, 443] width 4 height 6
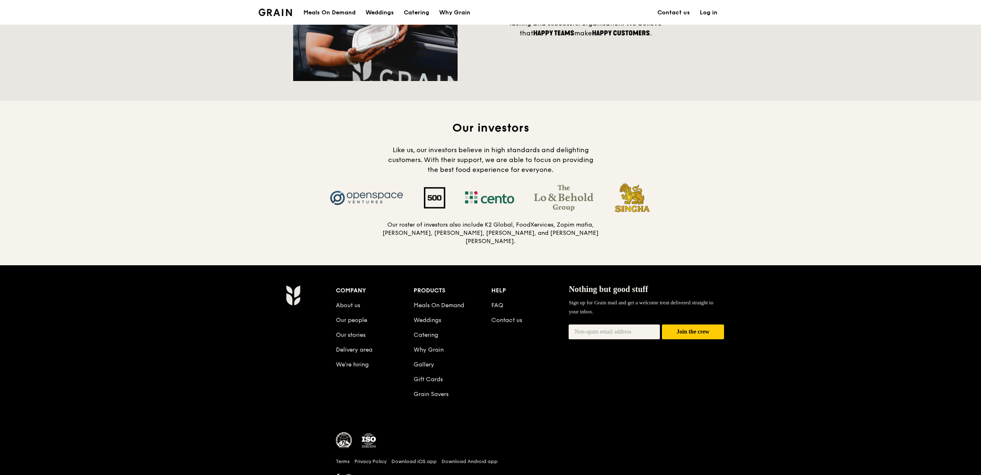
scroll to position [750, 0]
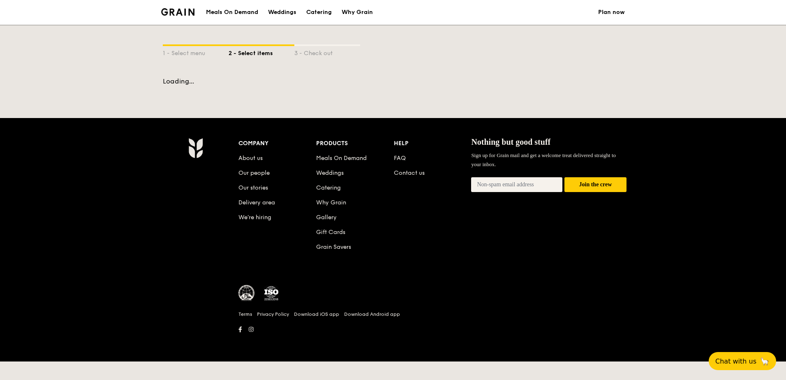
click at [453, 268] on div "Company About us Our people Our stories Delivery area We’re hiring Products Mea…" at bounding box center [432, 236] width 395 height 197
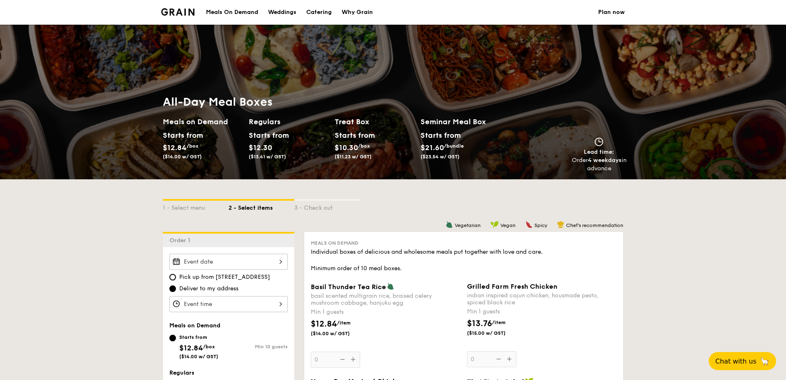
click at [316, 11] on div "Catering" at bounding box center [319, 12] width 26 height 25
select select
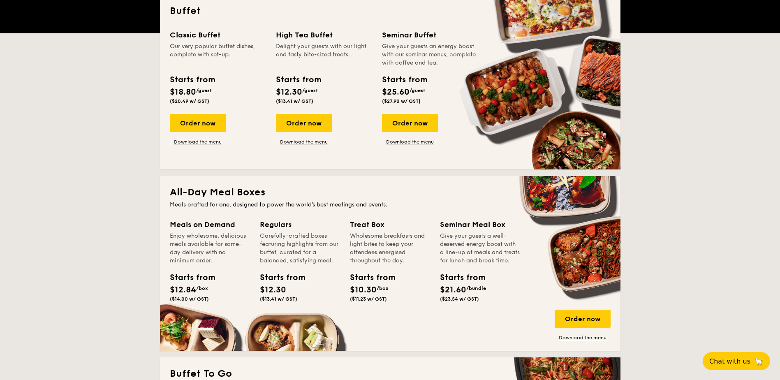
scroll to position [247, 0]
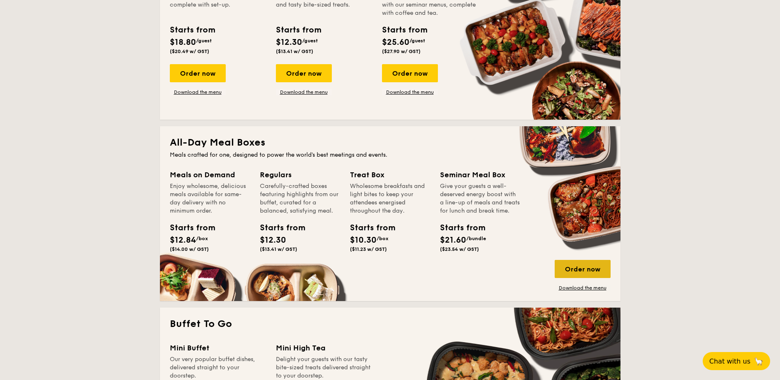
click at [580, 265] on div "Order now" at bounding box center [583, 269] width 56 height 18
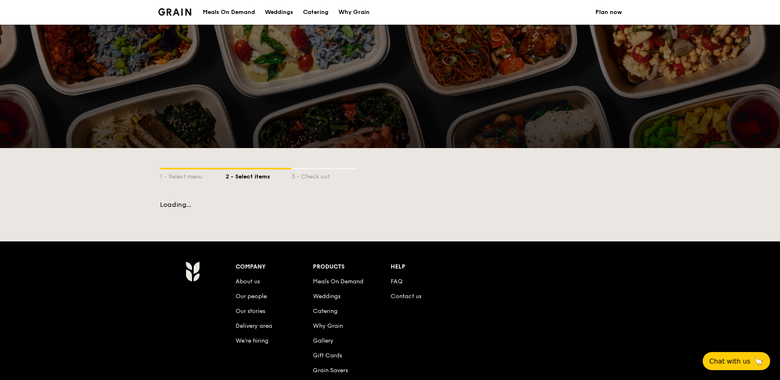
scroll to position [966, 0]
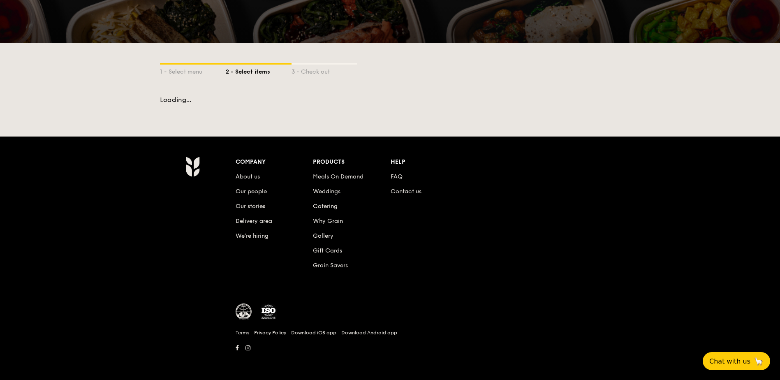
select select
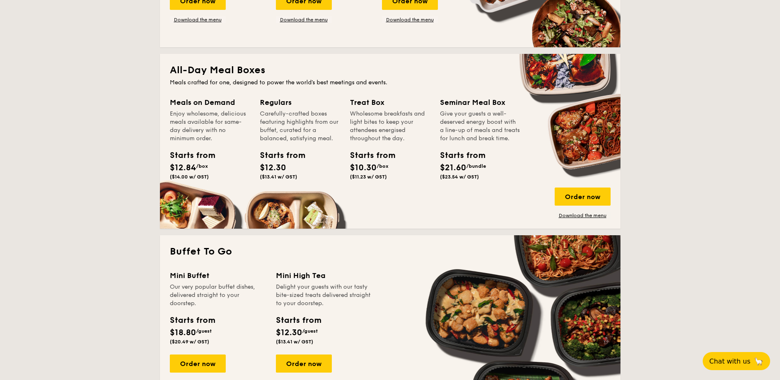
scroll to position [306, 0]
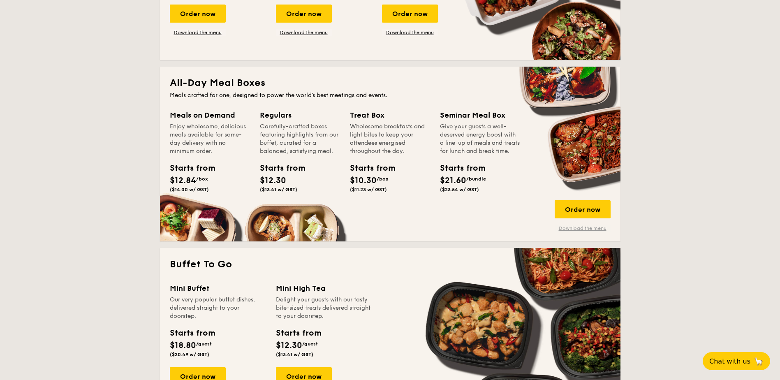
click at [564, 229] on link "Download the menu" at bounding box center [583, 228] width 56 height 7
click at [580, 211] on div "Order now" at bounding box center [583, 209] width 56 height 18
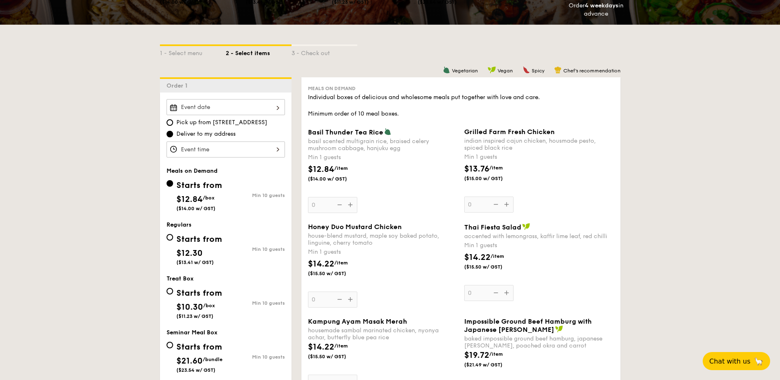
scroll to position [165, 0]
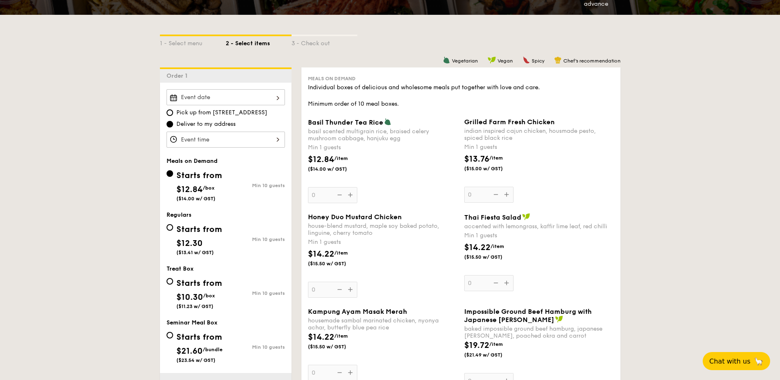
click at [248, 93] on input "Basil Thunder Tea Rice basil scented multigrain rice, braised celery mushroom c…" at bounding box center [226, 97] width 118 height 16
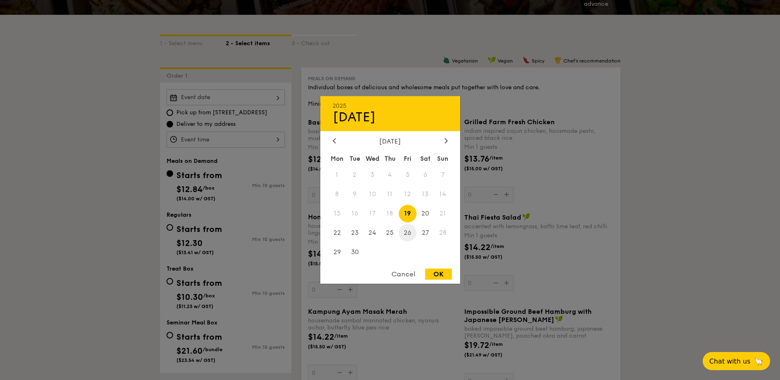
click at [409, 234] on span "26" at bounding box center [408, 233] width 18 height 18
click at [447, 141] on icon at bounding box center [446, 140] width 2 height 5
click at [392, 234] on span "23" at bounding box center [390, 233] width 18 height 18
click at [432, 274] on div "OK" at bounding box center [438, 274] width 27 height 11
type input "Oct 23, 2025"
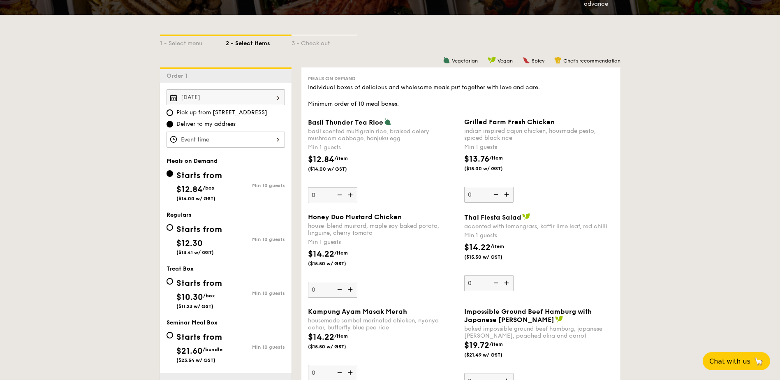
drag, startPoint x: 264, startPoint y: 145, endPoint x: 264, endPoint y: 139, distance: 5.8
click at [264, 139] on input "Basil Thunder Tea [PERSON_NAME] scented multigrain rice, braised celery mushroo…" at bounding box center [226, 140] width 118 height 16
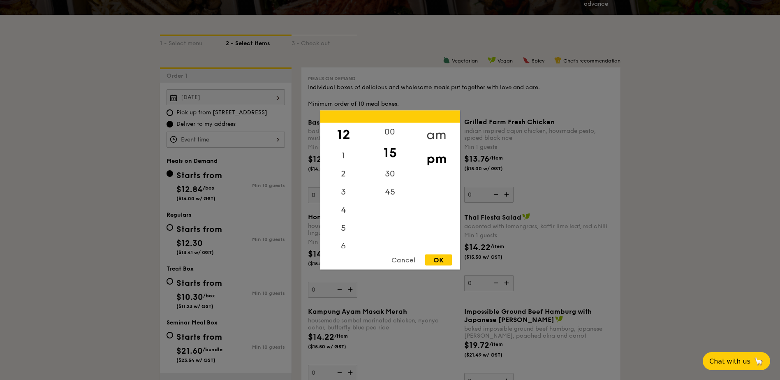
click at [425, 131] on div "am" at bounding box center [436, 135] width 46 height 24
drag, startPoint x: 350, startPoint y: 214, endPoint x: 360, endPoint y: 163, distance: 51.6
click at [360, 163] on div "12 1 2 3 4 5 6 7 8 9 10 11" at bounding box center [343, 185] width 46 height 125
click at [357, 206] on div "4" at bounding box center [343, 204] width 46 height 18
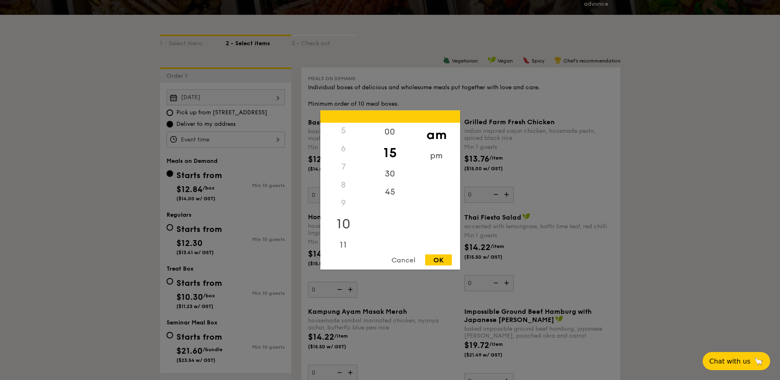
click at [354, 217] on div "10" at bounding box center [343, 224] width 46 height 24
click at [437, 259] on div "OK" at bounding box center [438, 260] width 27 height 11
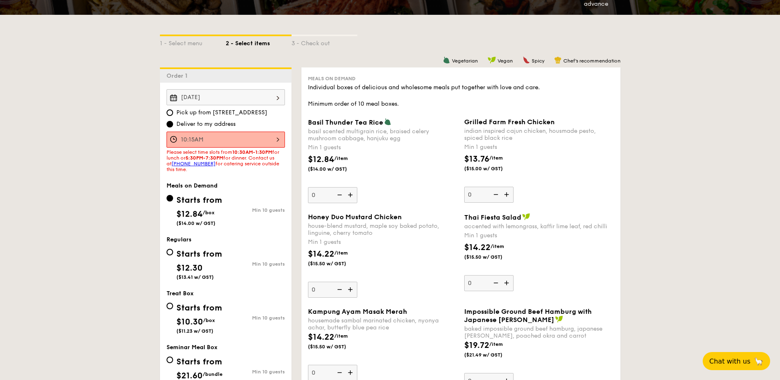
click at [255, 137] on input "10:15AM" at bounding box center [226, 140] width 118 height 16
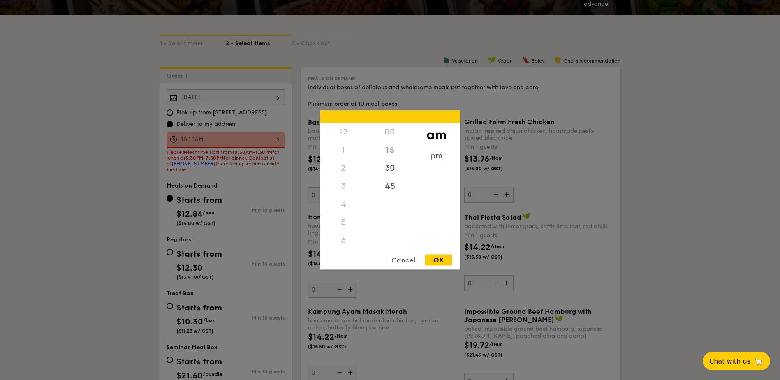
scroll to position [90, 0]
click at [390, 130] on div "00" at bounding box center [390, 132] width 46 height 18
click at [389, 168] on div "30" at bounding box center [390, 171] width 46 height 24
click at [446, 258] on div "OK" at bounding box center [438, 260] width 27 height 11
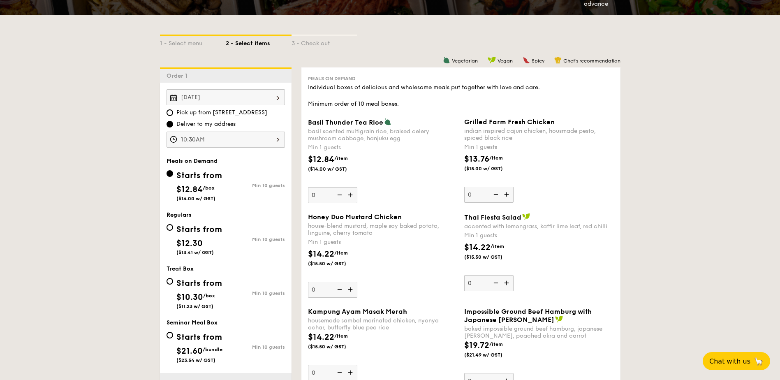
click at [245, 140] on input "10:30AM" at bounding box center [226, 140] width 118 height 16
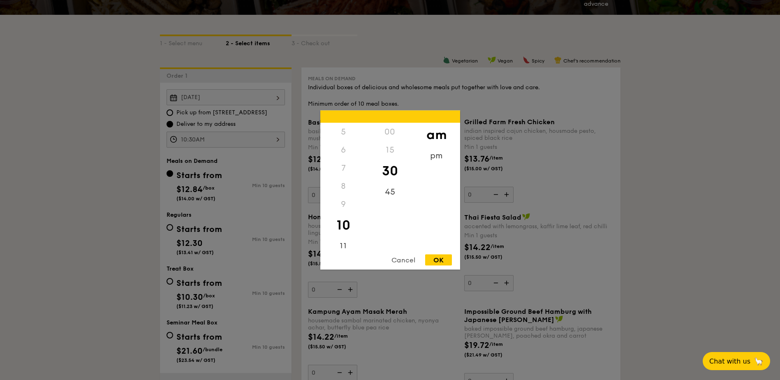
click at [386, 142] on div "15" at bounding box center [390, 150] width 46 height 18
click at [406, 259] on div "Cancel" at bounding box center [403, 260] width 40 height 11
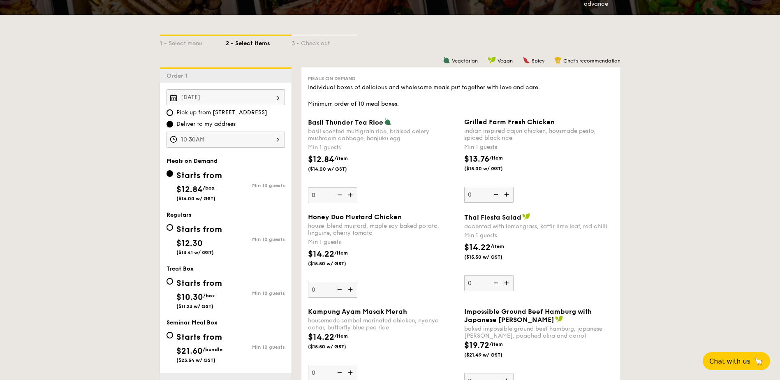
click at [250, 138] on input "10:30AM" at bounding box center [226, 140] width 118 height 16
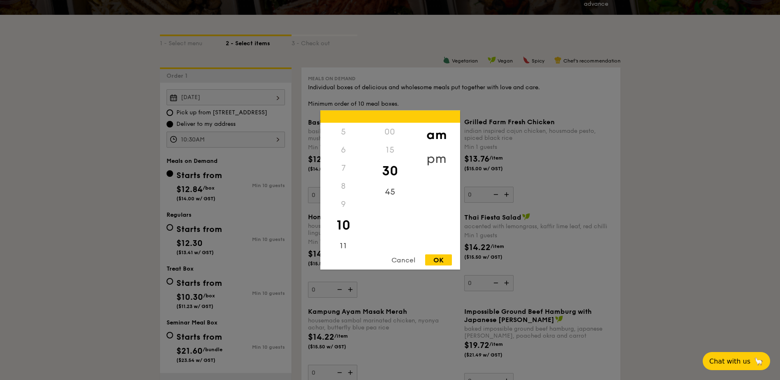
click at [434, 157] on div "pm" at bounding box center [436, 159] width 46 height 24
click at [442, 264] on div "OK" at bounding box center [438, 260] width 27 height 11
type input "10:30PM"
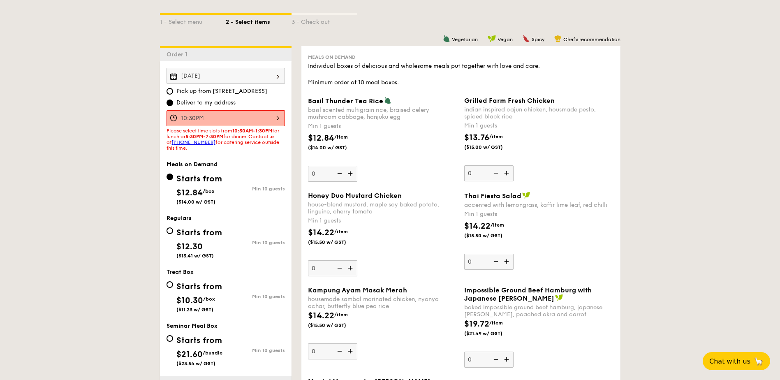
scroll to position [247, 0]
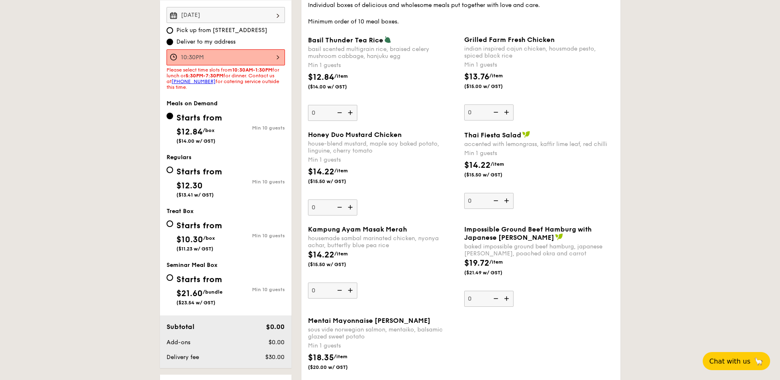
click at [199, 227] on div "Starts from" at bounding box center [199, 226] width 46 height 12
click at [173, 227] on input "Starts from $10.30 /box ($11.23 w/ GST) Min 10 guests" at bounding box center [170, 223] width 7 height 7
radio input "true"
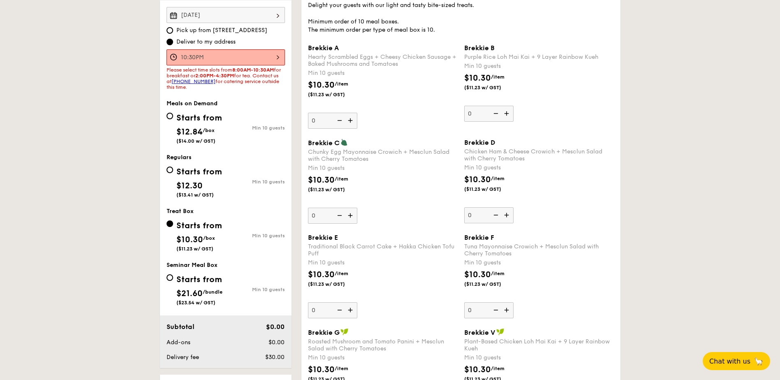
click at [503, 214] on img at bounding box center [507, 215] width 12 height 16
click at [503, 214] on input "0" at bounding box center [488, 215] width 49 height 16
click at [506, 214] on img at bounding box center [507, 215] width 12 height 16
click at [506, 214] on input "10" at bounding box center [488, 215] width 49 height 16
click at [506, 214] on img at bounding box center [507, 215] width 12 height 16
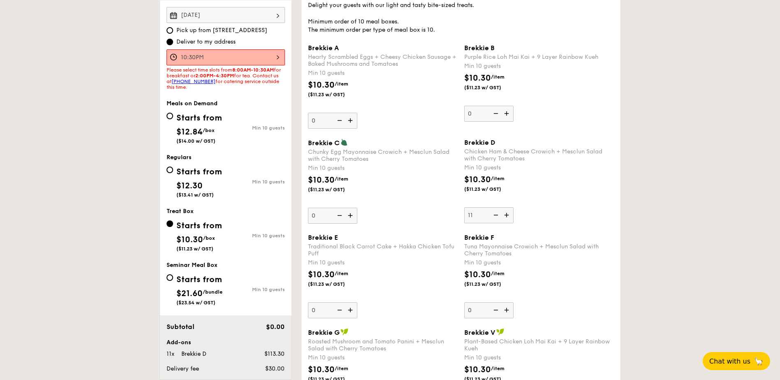
click at [506, 214] on input "11" at bounding box center [488, 215] width 49 height 16
type input "12"
click at [573, 250] on div "Tuna Mayonnaise Crowich + Mesclun Salad with Cherry Tomatoes" at bounding box center [539, 250] width 150 height 14
click at [514, 302] on input "0" at bounding box center [488, 310] width 49 height 16
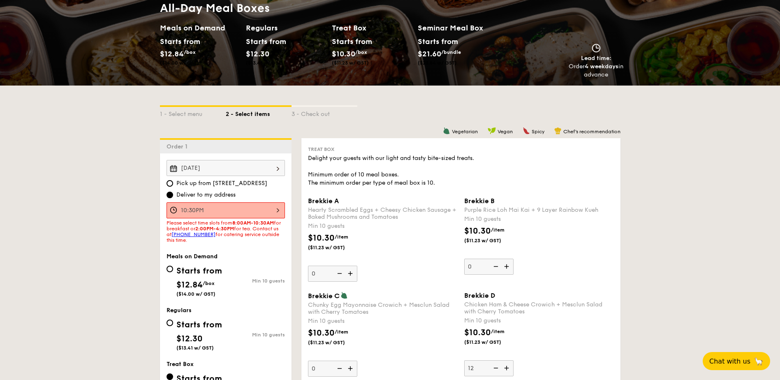
scroll to position [0, 0]
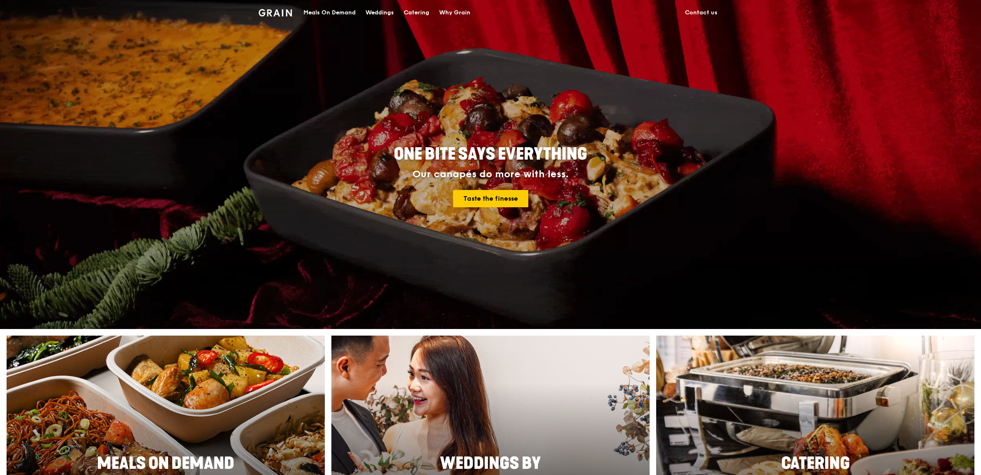
click at [416, 7] on div "Catering" at bounding box center [417, 12] width 26 height 25
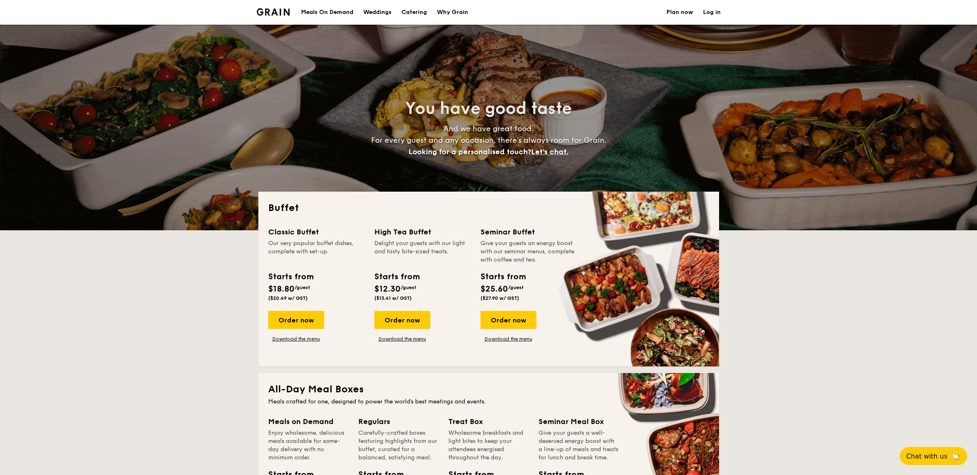
select select
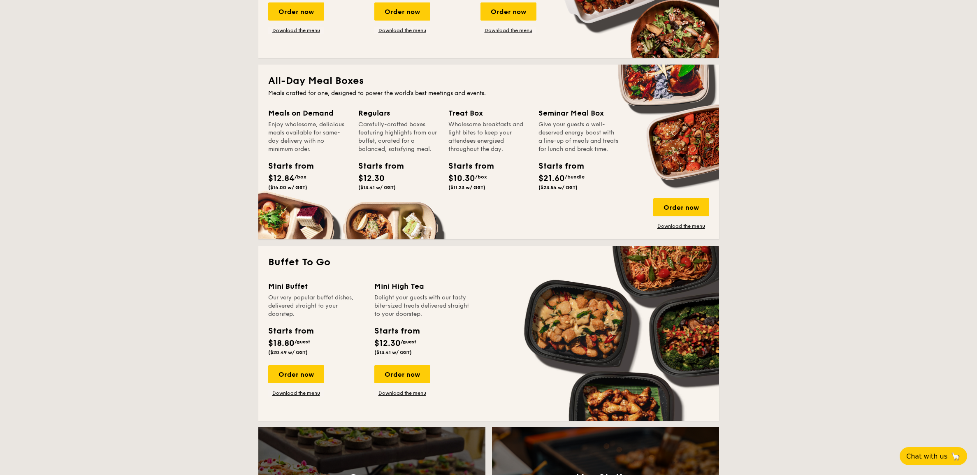
scroll to position [309, 0]
click at [678, 207] on div "Order now" at bounding box center [681, 207] width 56 height 18
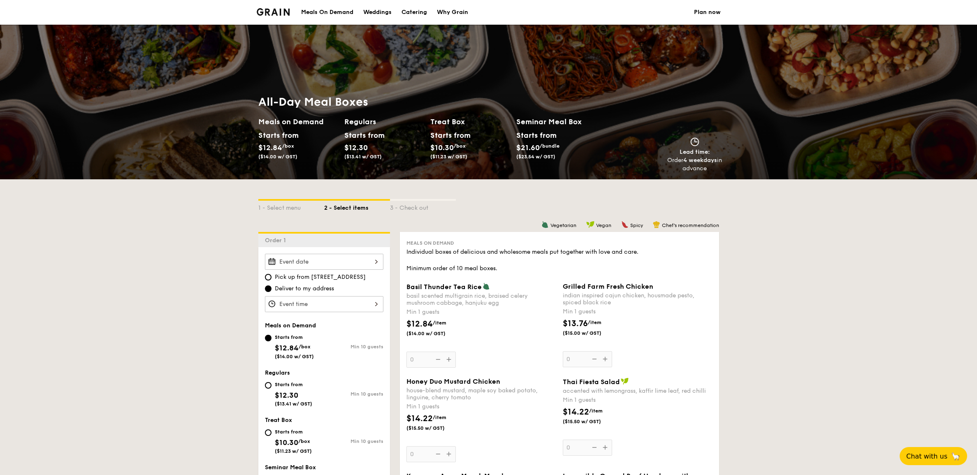
click at [530, 360] on div "Basil Thunder Tea [PERSON_NAME] scented multigrain rice, braised celery mushroo…" at bounding box center [481, 325] width 150 height 85
click at [456, 360] on input "0" at bounding box center [430, 360] width 49 height 16
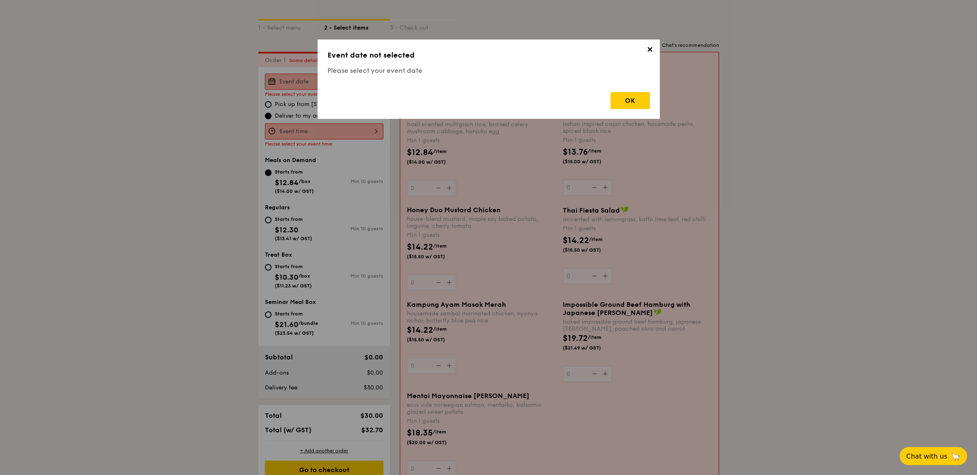
scroll to position [220, 0]
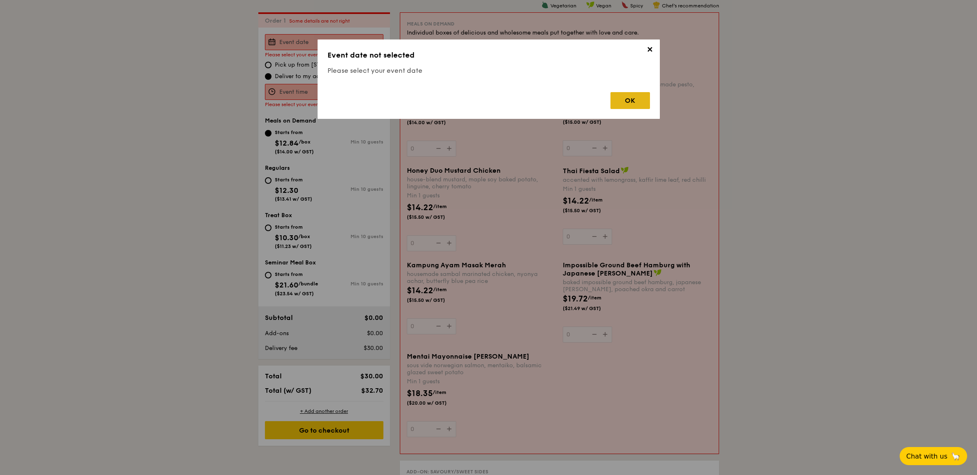
click at [631, 102] on div "OK" at bounding box center [629, 100] width 39 height 17
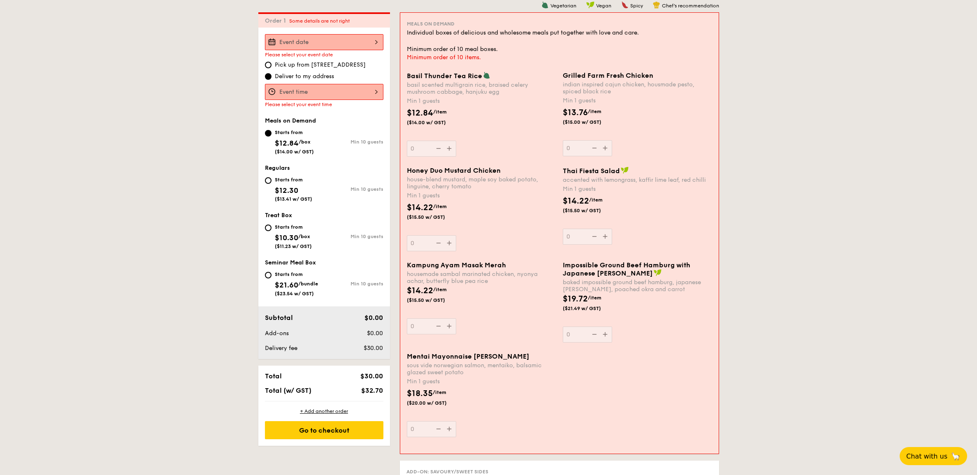
click at [522, 404] on div "$18.35 /item ($20.00 w/ GST)" at bounding box center [482, 401] width 156 height 29
click at [456, 421] on input "0" at bounding box center [431, 429] width 49 height 16
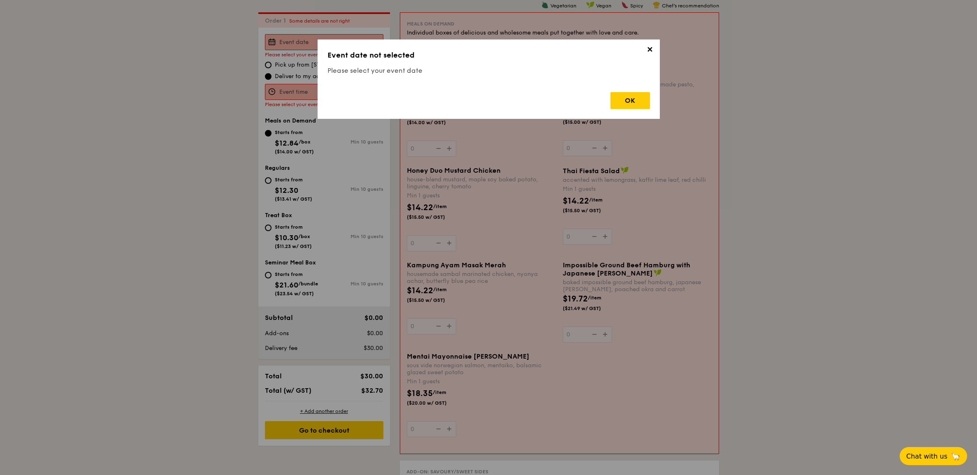
click at [645, 51] on span "✕" at bounding box center [650, 51] width 12 height 12
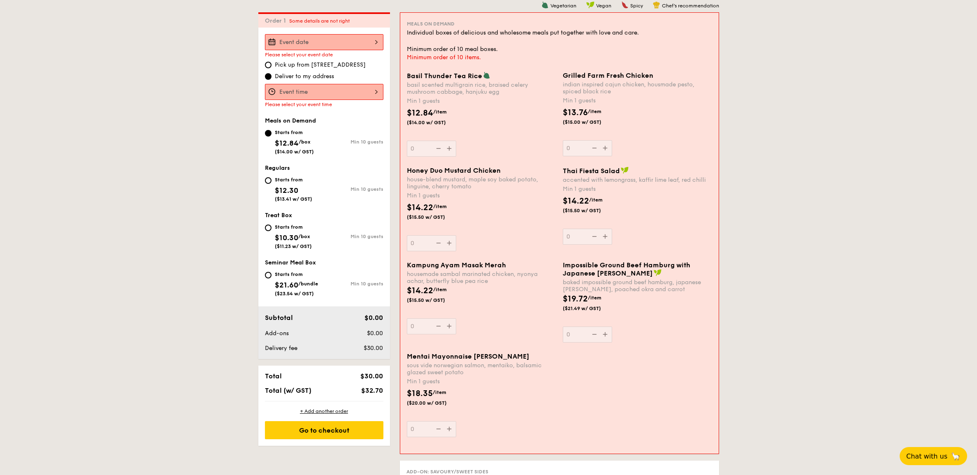
click at [314, 43] on input "Basil Thunder Tea [PERSON_NAME] scented multigrain rice, braised celery mushroo…" at bounding box center [324, 42] width 118 height 16
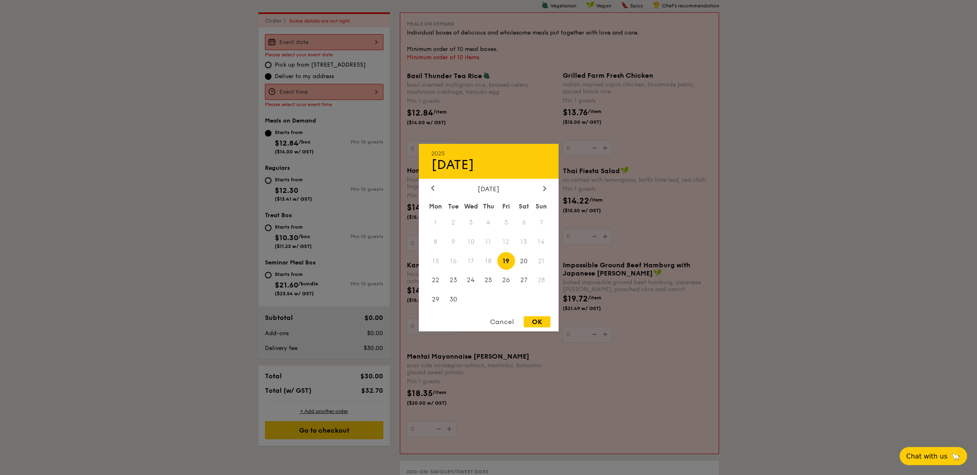
click at [499, 322] on div "Cancel" at bounding box center [502, 321] width 40 height 11
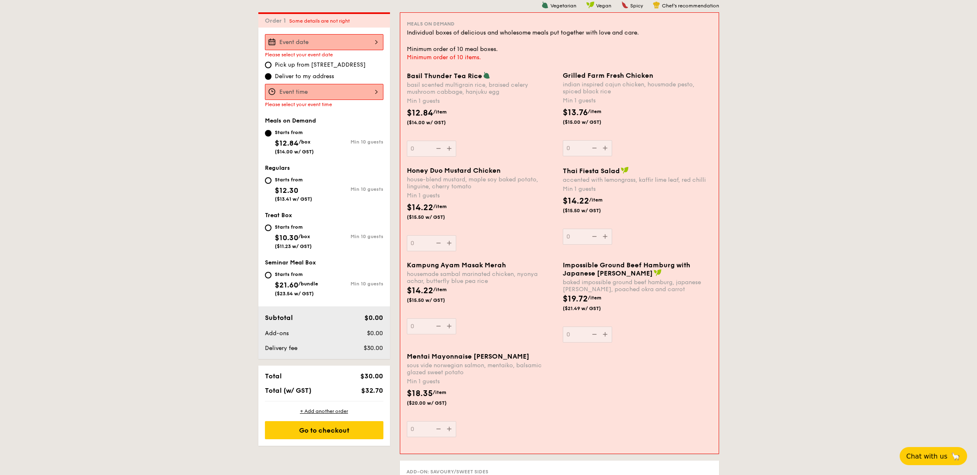
click at [276, 225] on div "Starts from" at bounding box center [293, 227] width 37 height 7
click at [271, 225] on input "Starts from $10.30 /box ($11.23 w/ GST) Min 10 guests" at bounding box center [268, 228] width 7 height 7
radio input "true"
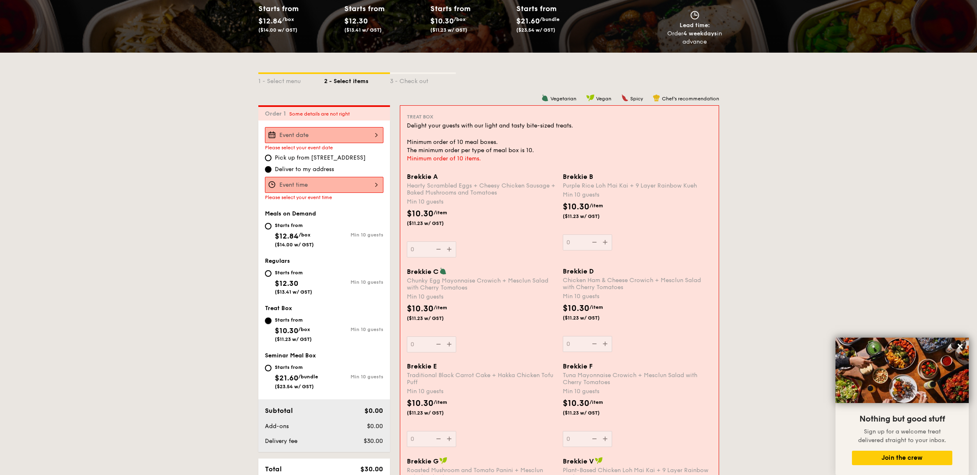
scroll to position [0, 0]
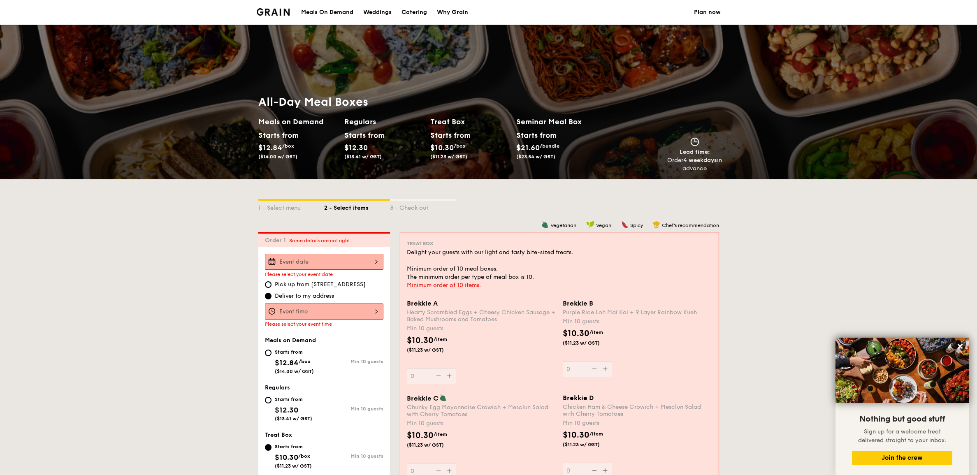
click at [338, 269] on input "Brekkie A Hearty Scrambled Eggs + Cheesy Chicken Sausage + Baked Mushrooms and …" at bounding box center [324, 262] width 118 height 16
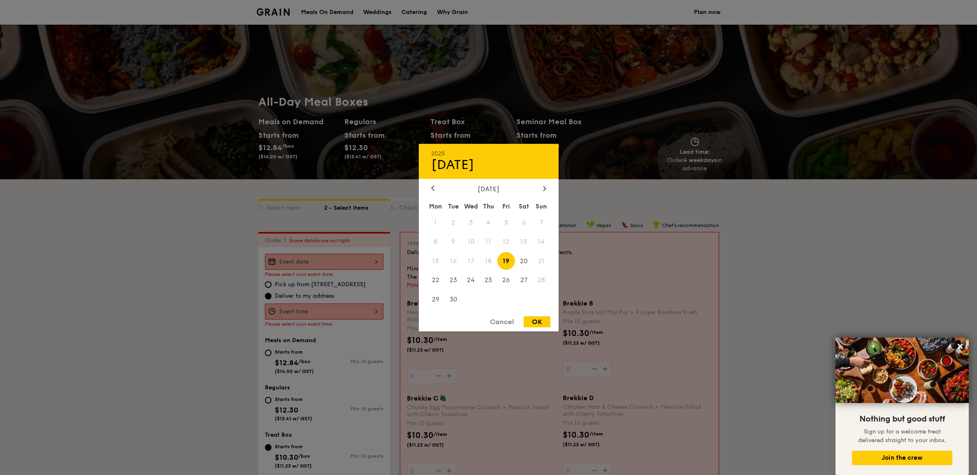
click at [309, 232] on div at bounding box center [488, 237] width 977 height 475
